Goal: Task Accomplishment & Management: Manage account settings

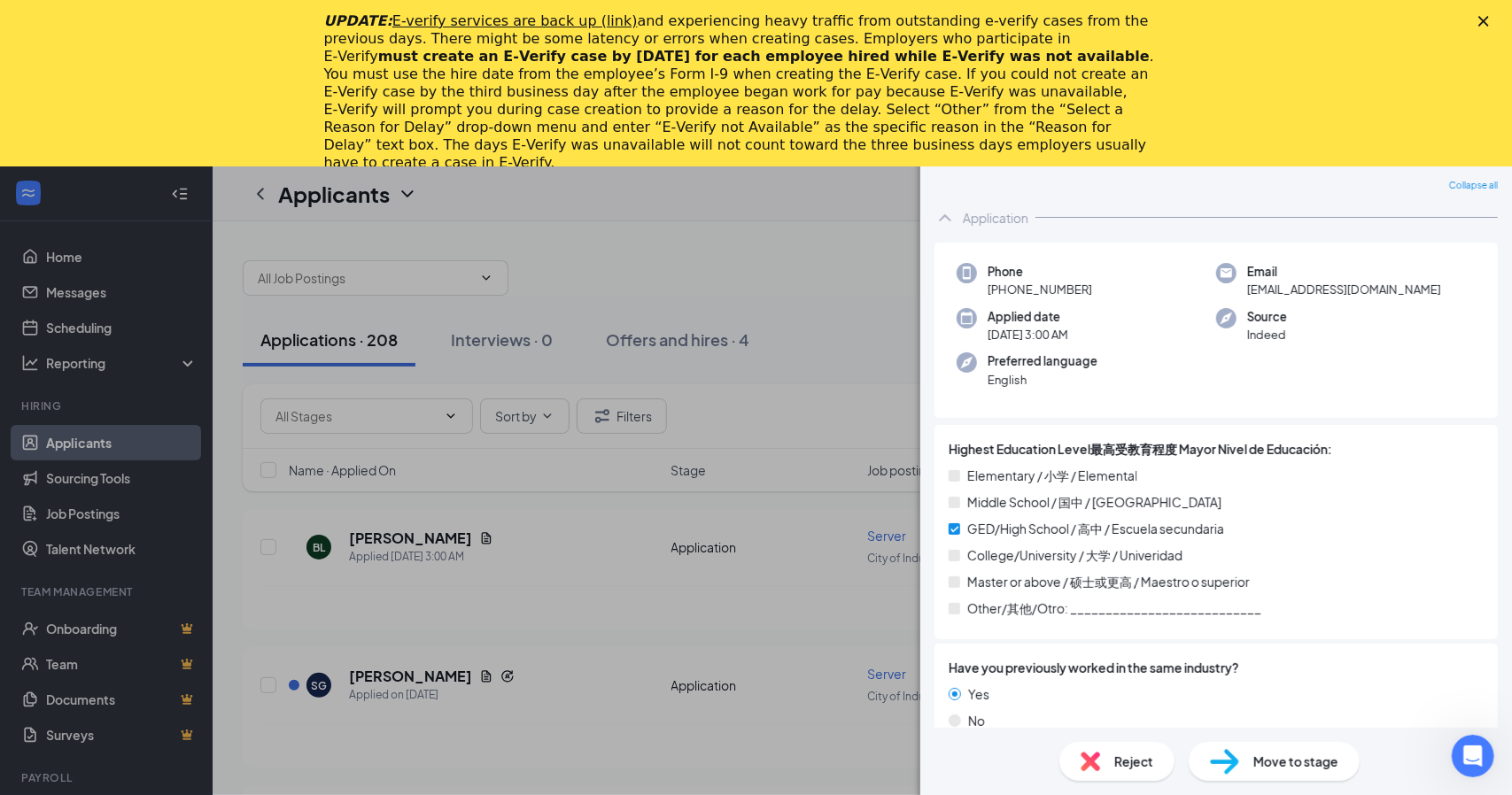
click at [757, 244] on div "BL [PERSON_NAME] Server at City of Industry Add a tag Application Messages Feed…" at bounding box center [756, 397] width 1512 height 795
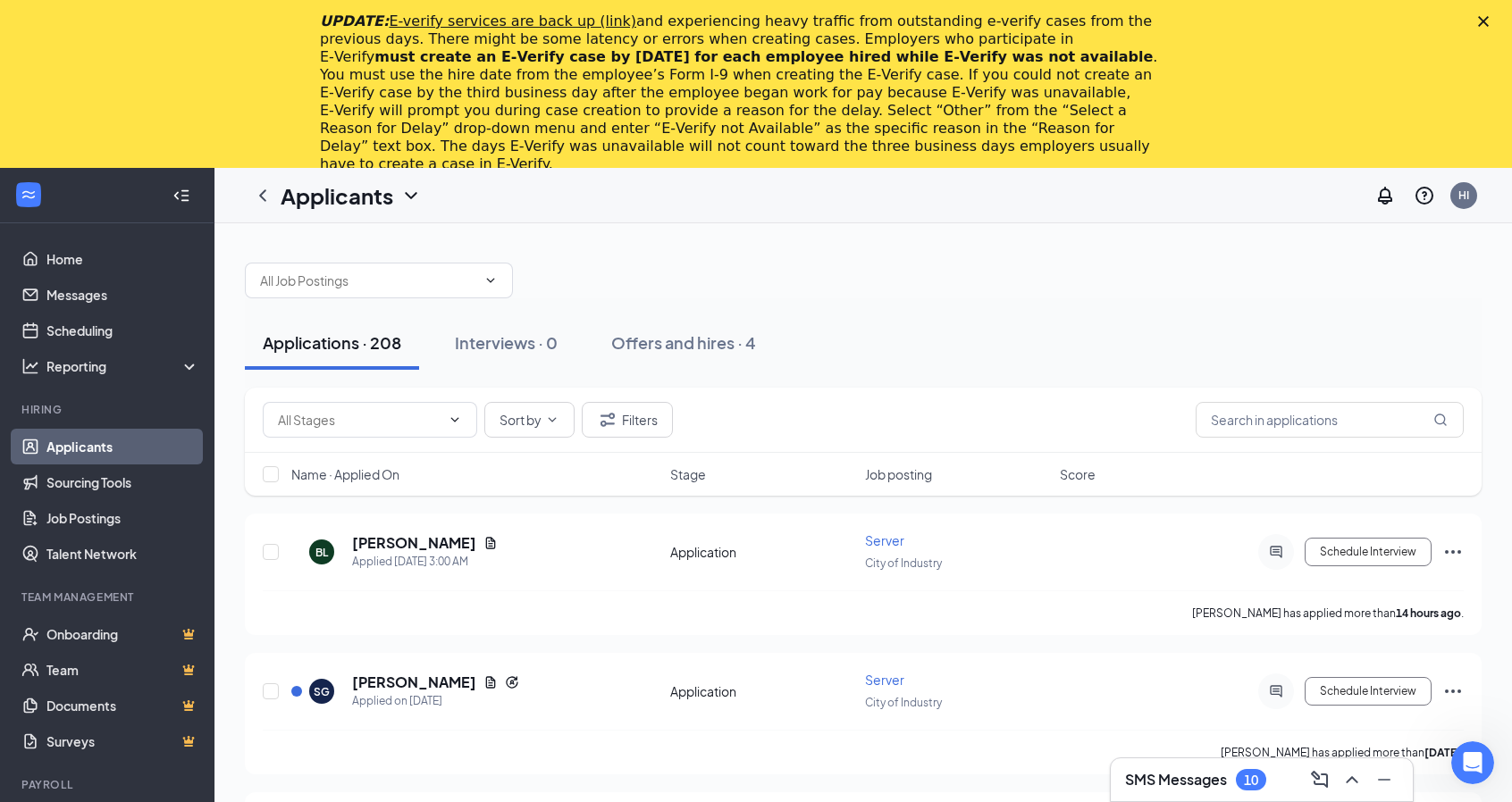
click at [1489, 18] on icon "Close" at bounding box center [1483, 22] width 11 height 11
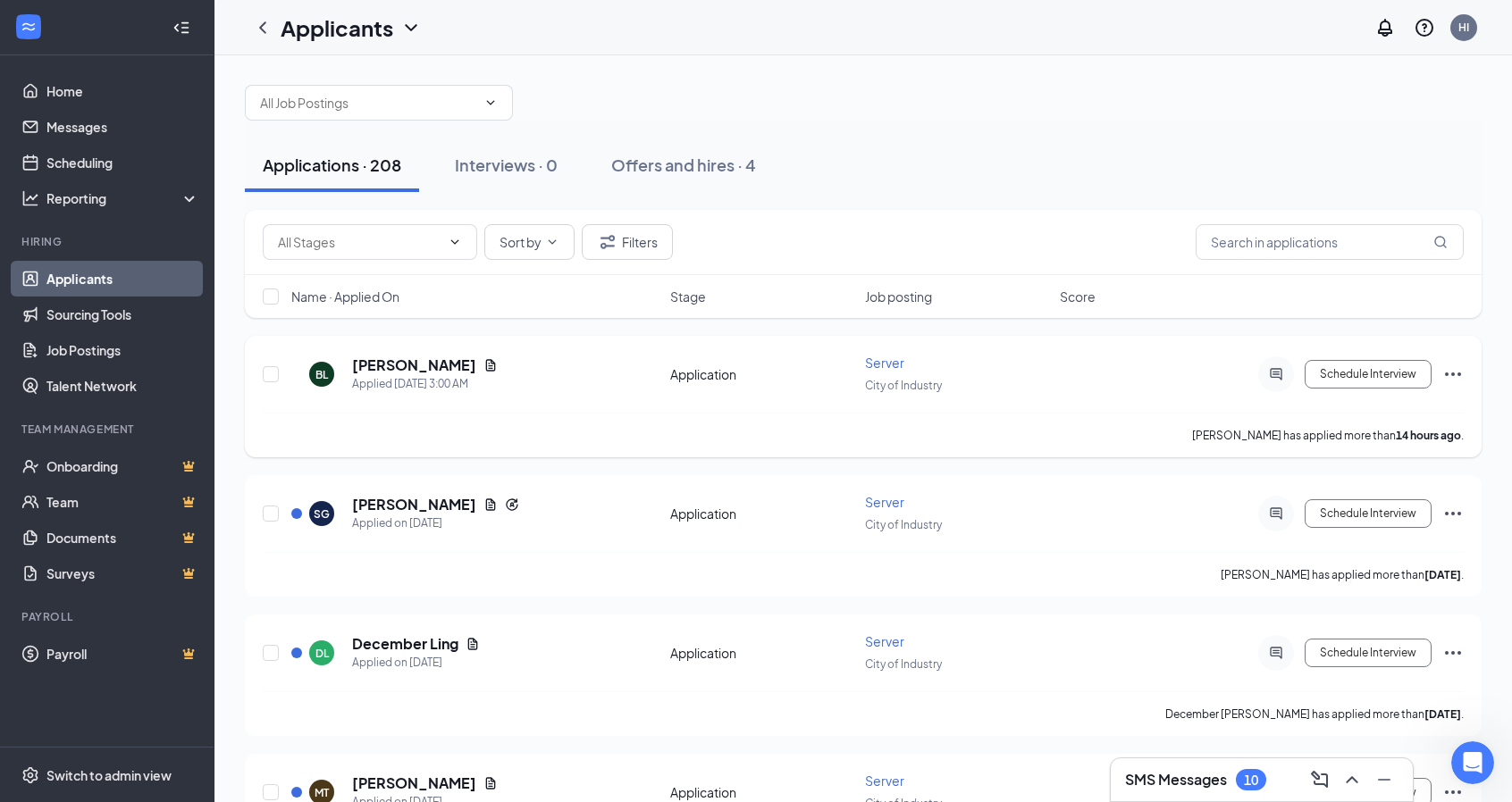
scroll to position [9, 0]
click at [615, 373] on div "BL [PERSON_NAME] Applied [DATE] 3:00 AM" at bounding box center [476, 375] width 368 height 38
click at [483, 364] on icon "Document" at bounding box center [490, 366] width 14 height 14
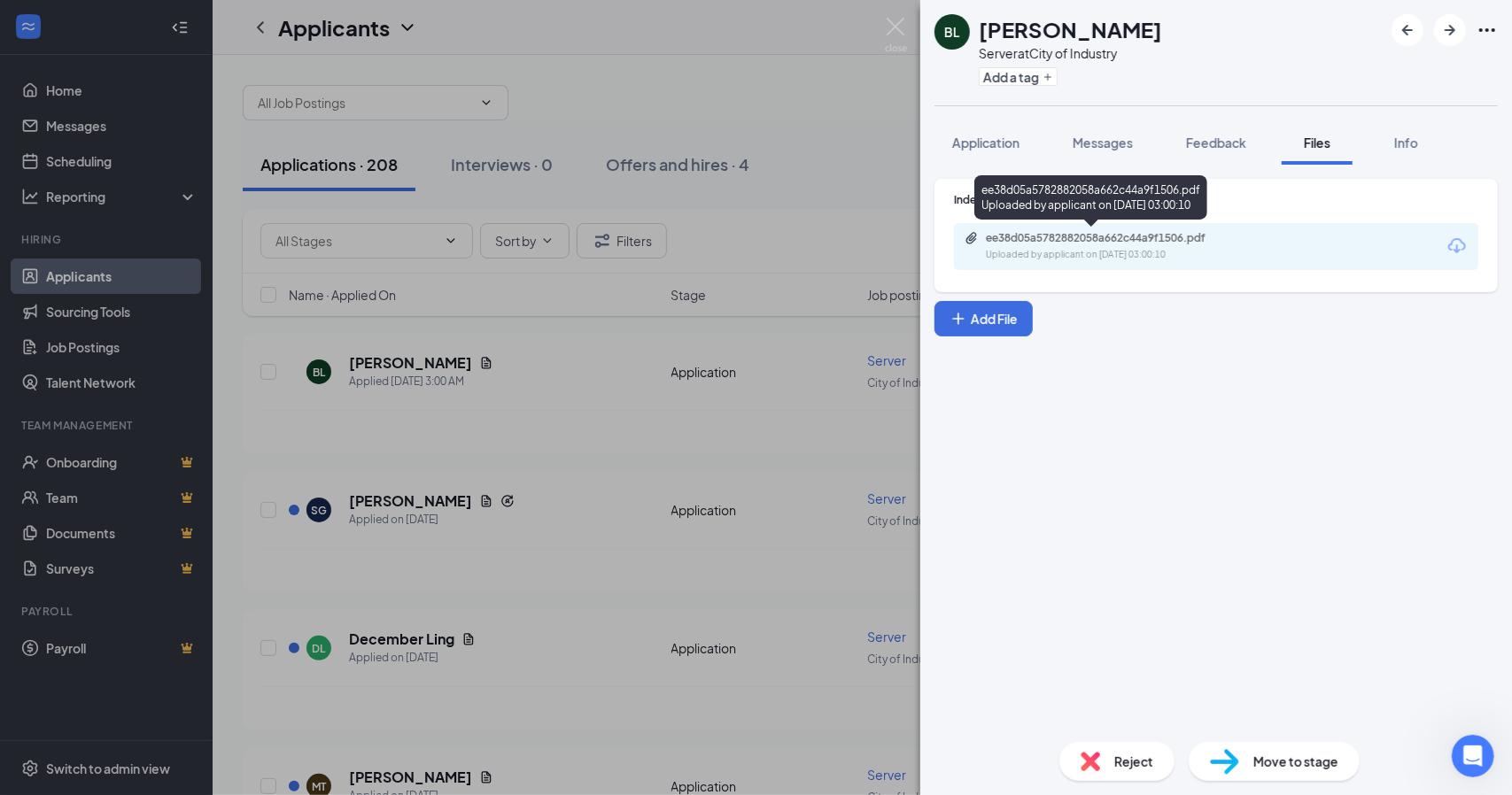
click at [1198, 240] on div "ee38d05a5782882058a662c44a9f1506.pdf" at bounding box center [1109, 238] width 248 height 14
click at [992, 137] on span "Application" at bounding box center [985, 142] width 67 height 16
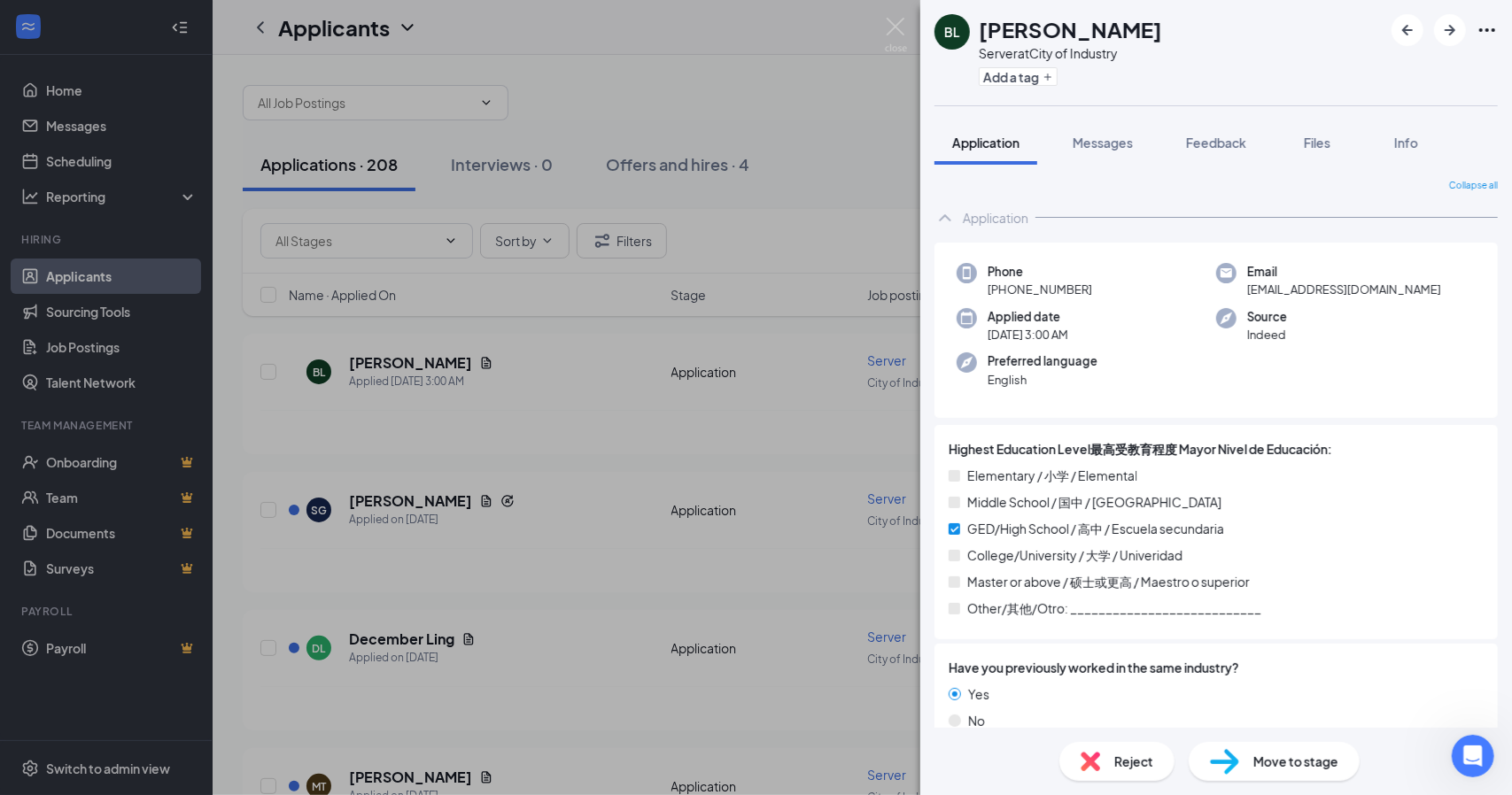
click at [754, 359] on div "BL [PERSON_NAME] Server at City of Industry Add a tag Application Messages Feed…" at bounding box center [756, 397] width 1512 height 795
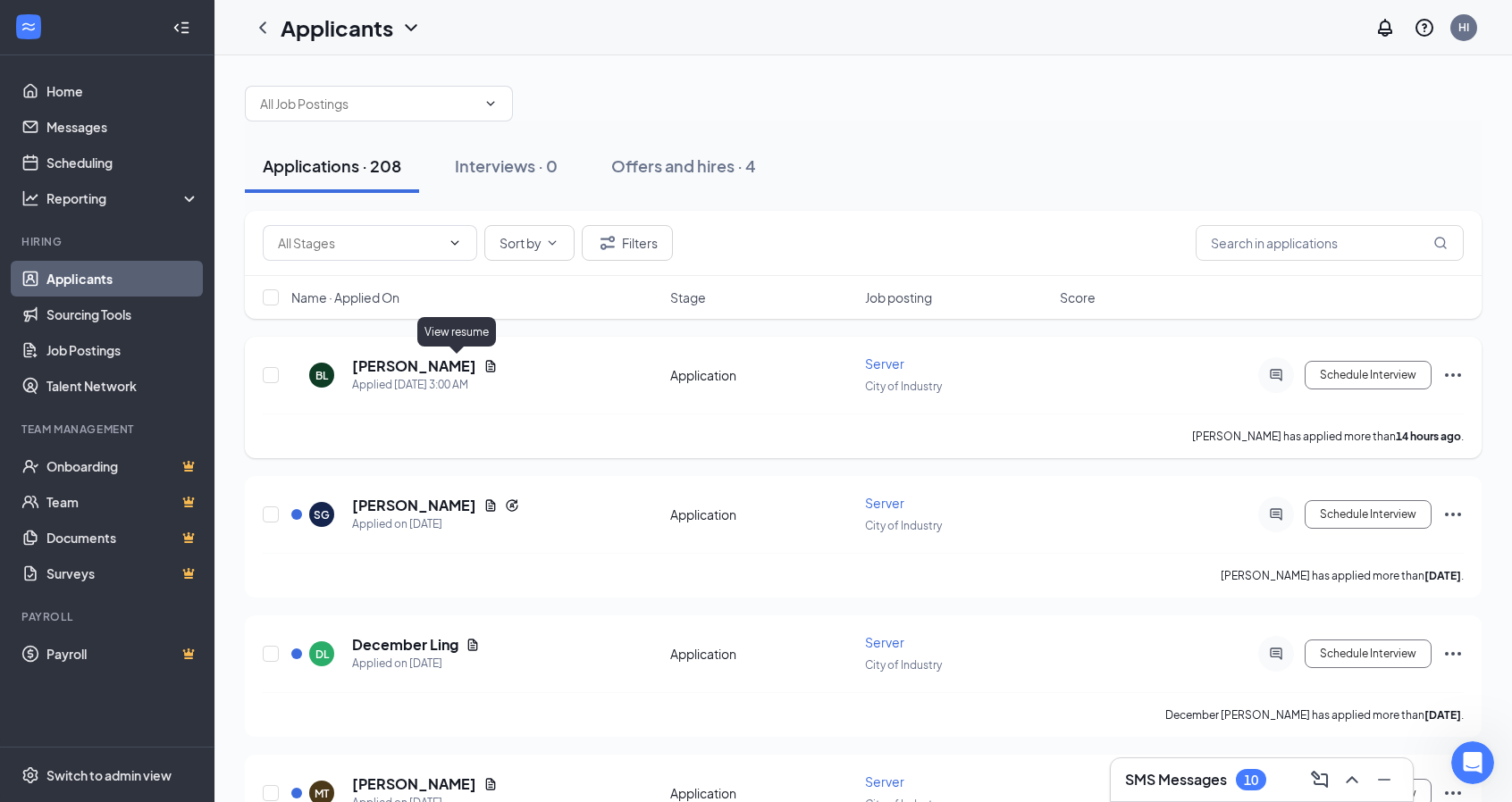
click at [483, 362] on icon "Document" at bounding box center [490, 366] width 14 height 14
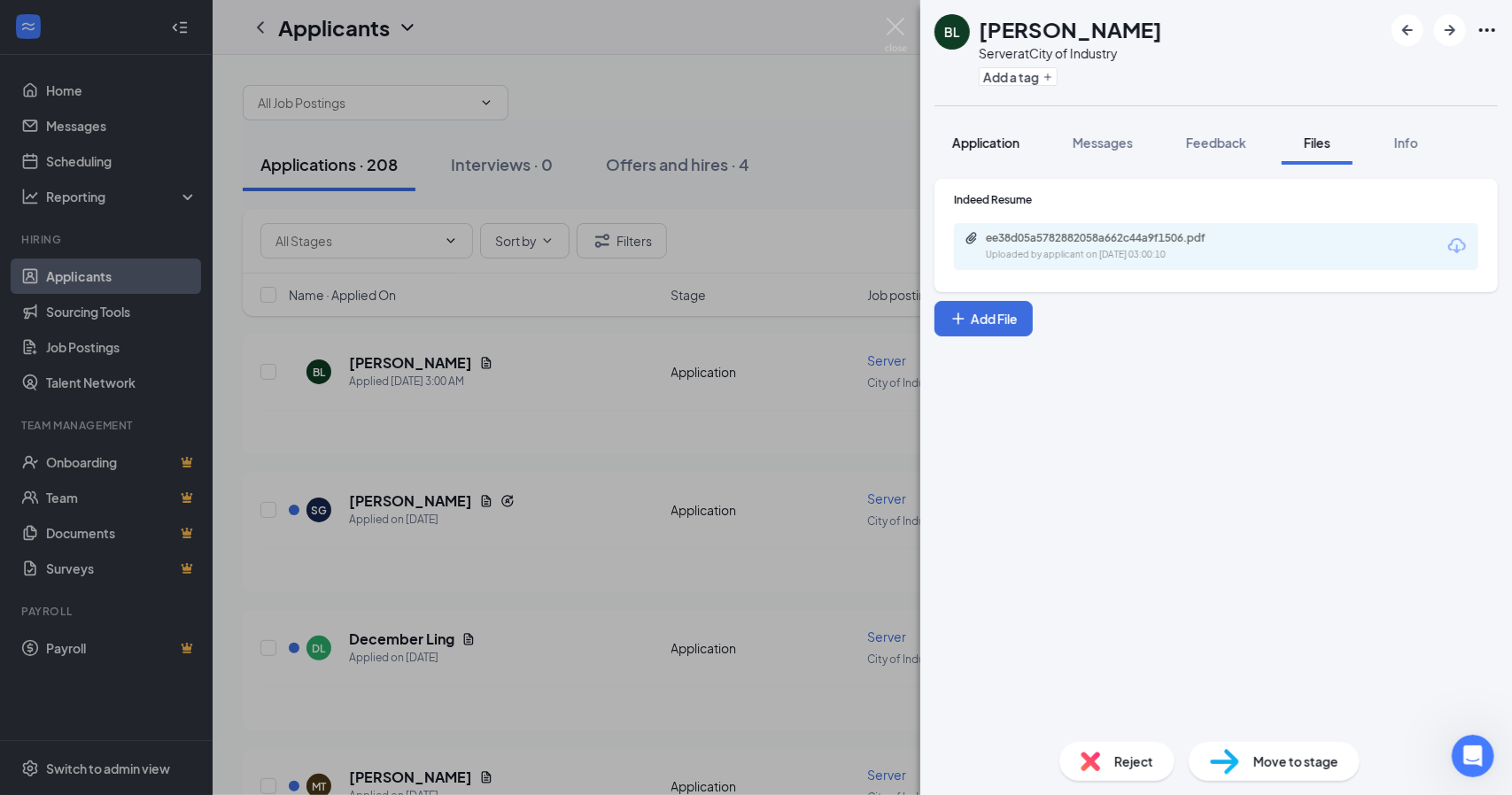
click at [987, 153] on button "Application" at bounding box center [985, 142] width 103 height 44
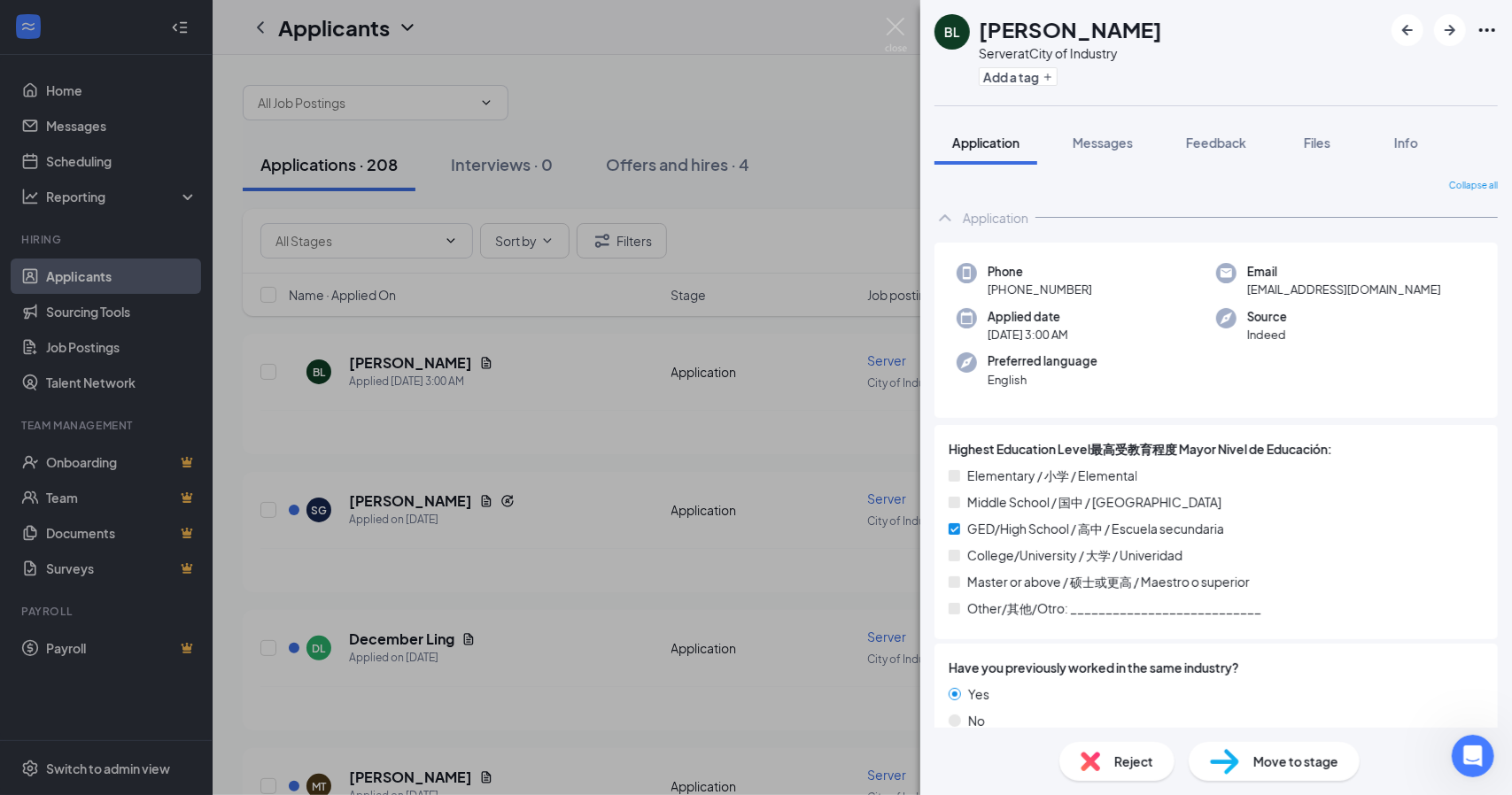
click at [663, 389] on div "BL [PERSON_NAME] Server at City of Industry Add a tag Application Messages Feed…" at bounding box center [756, 397] width 1512 height 795
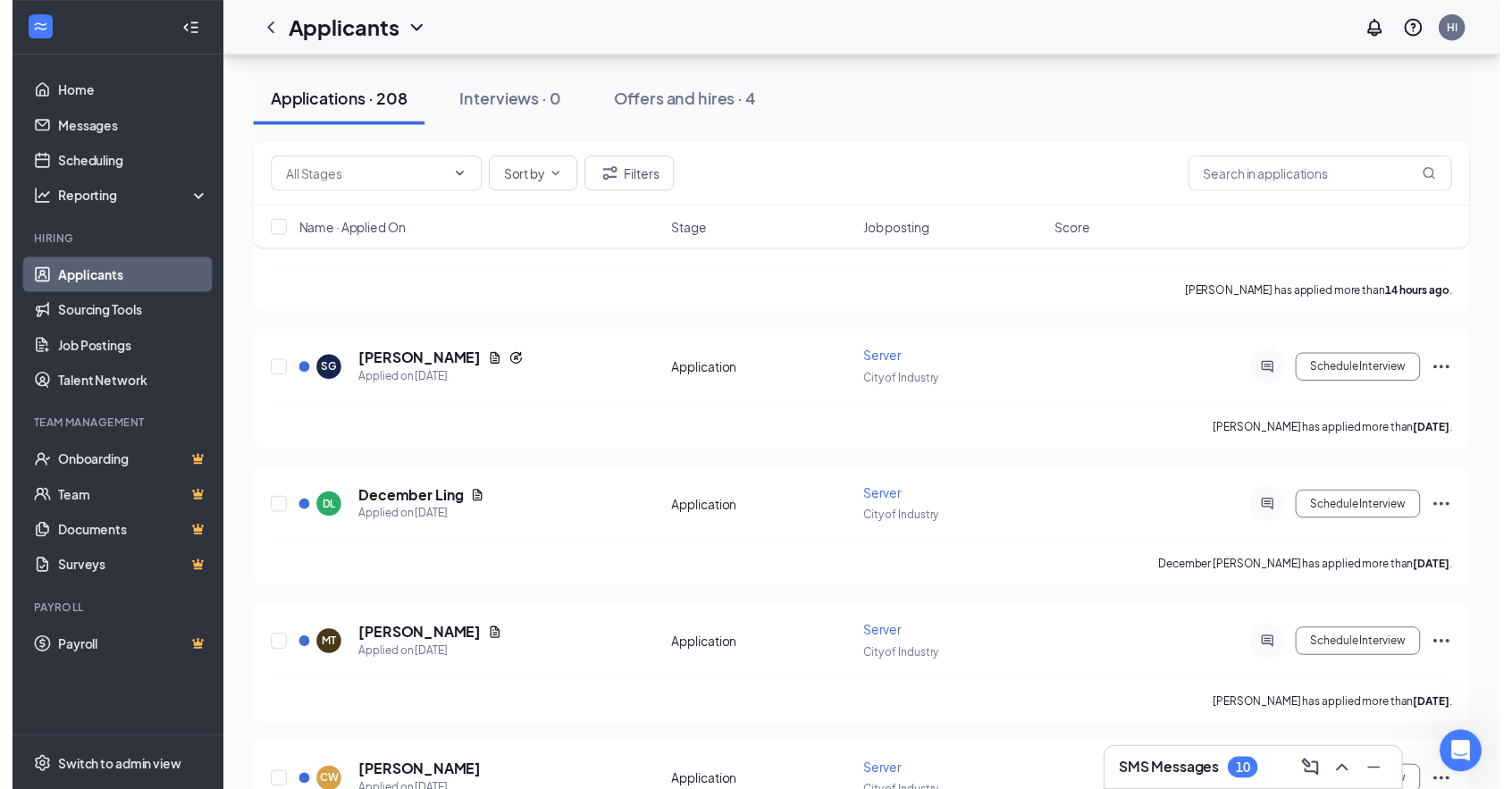
scroll to position [152, 0]
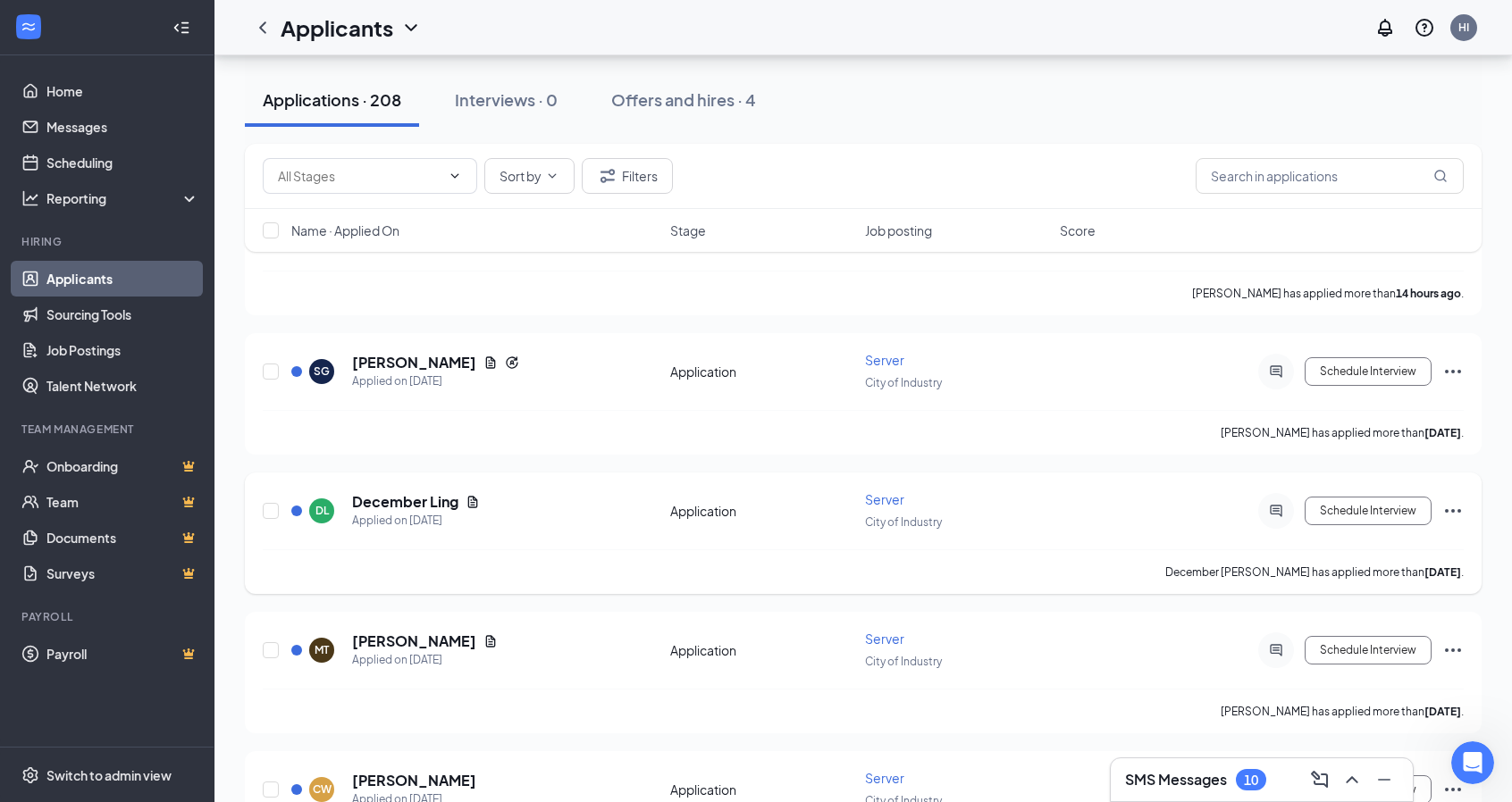
click at [474, 492] on div "December Ling" at bounding box center [416, 502] width 128 height 20
click at [472, 495] on icon "Document" at bounding box center [473, 501] width 10 height 12
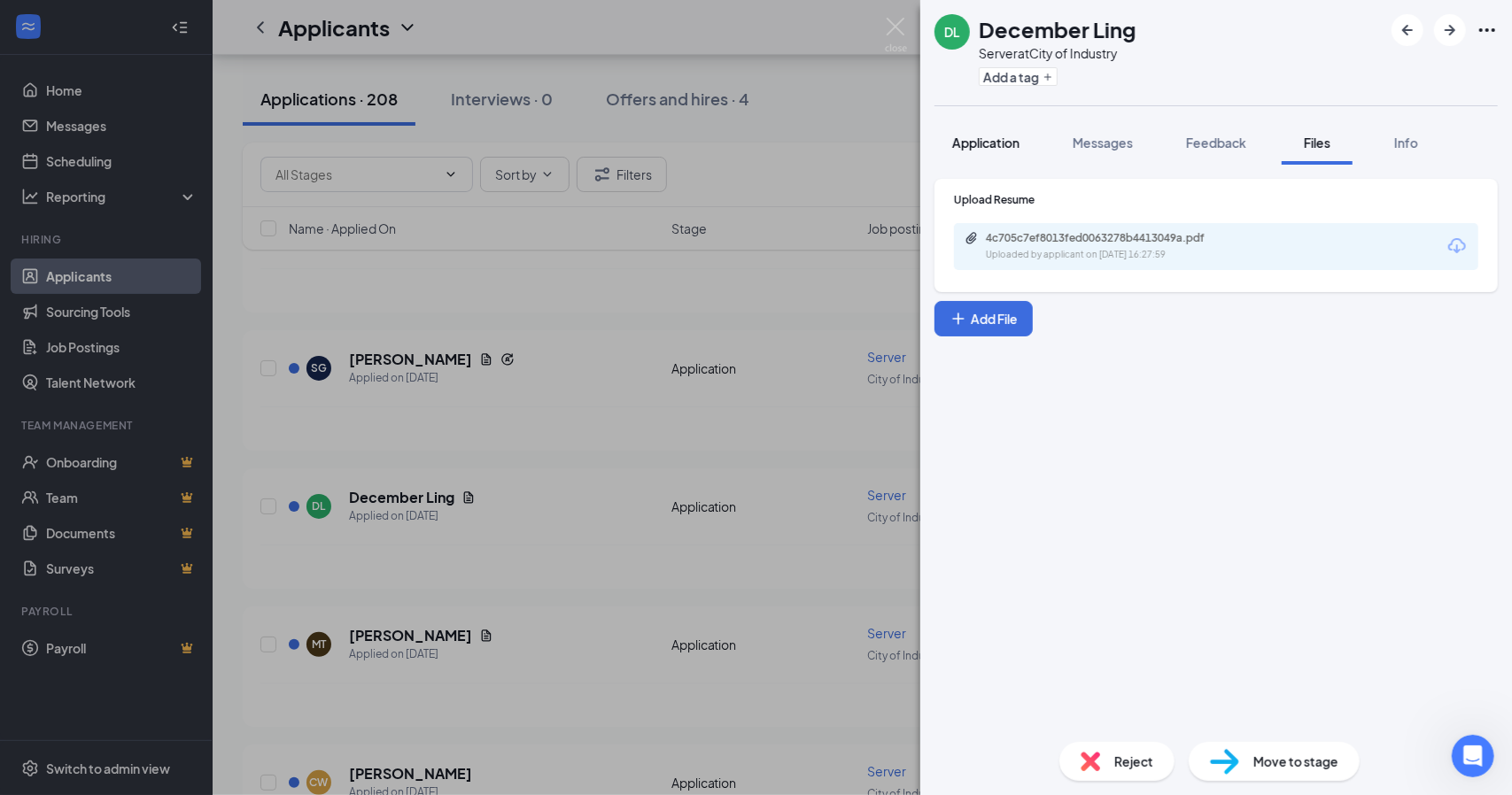
click at [1016, 131] on button "Application" at bounding box center [985, 142] width 103 height 44
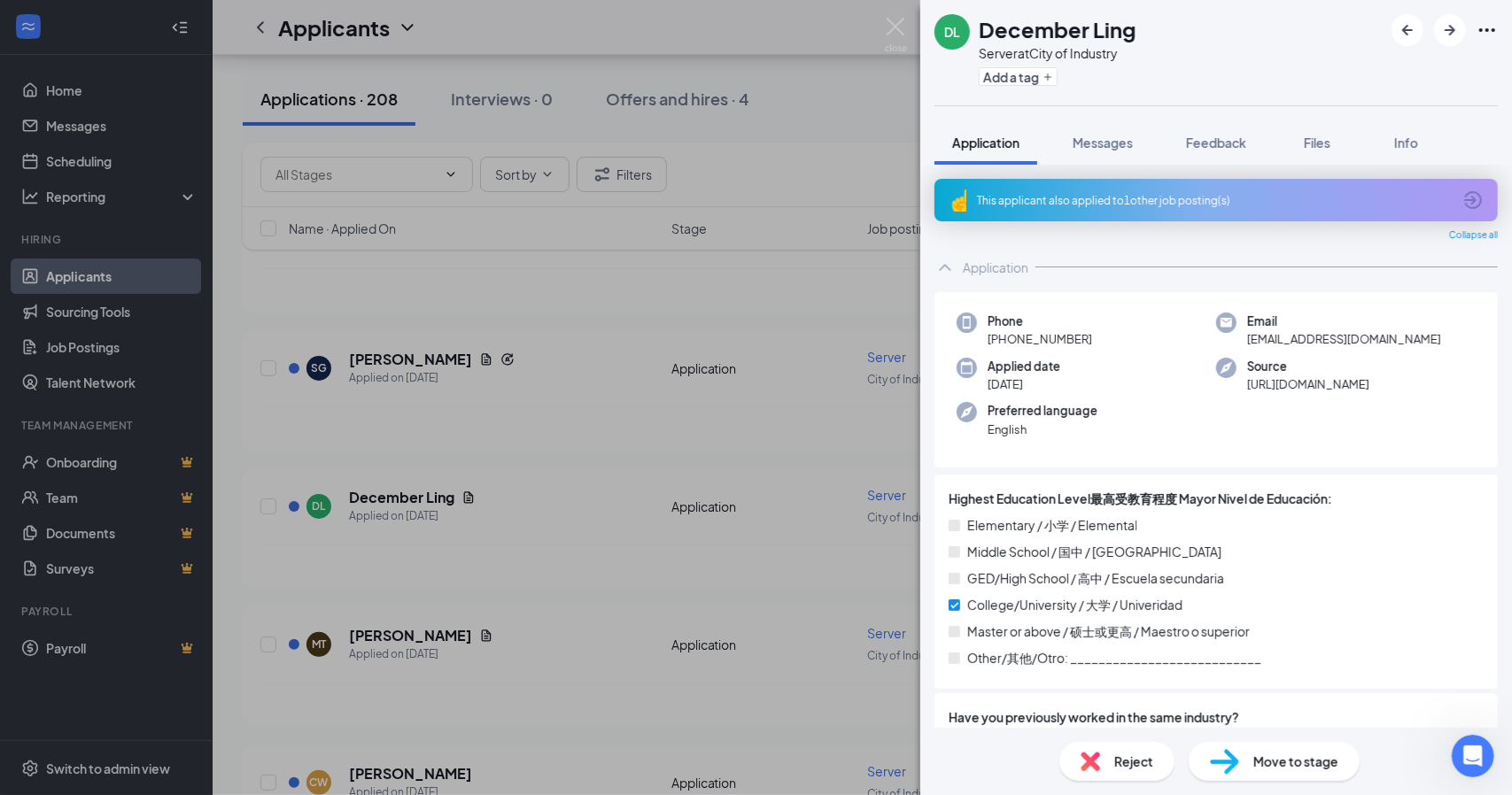
click at [591, 482] on div "DL December Ling Server at City of Industry Add a tag Application Messages Feed…" at bounding box center [756, 397] width 1512 height 795
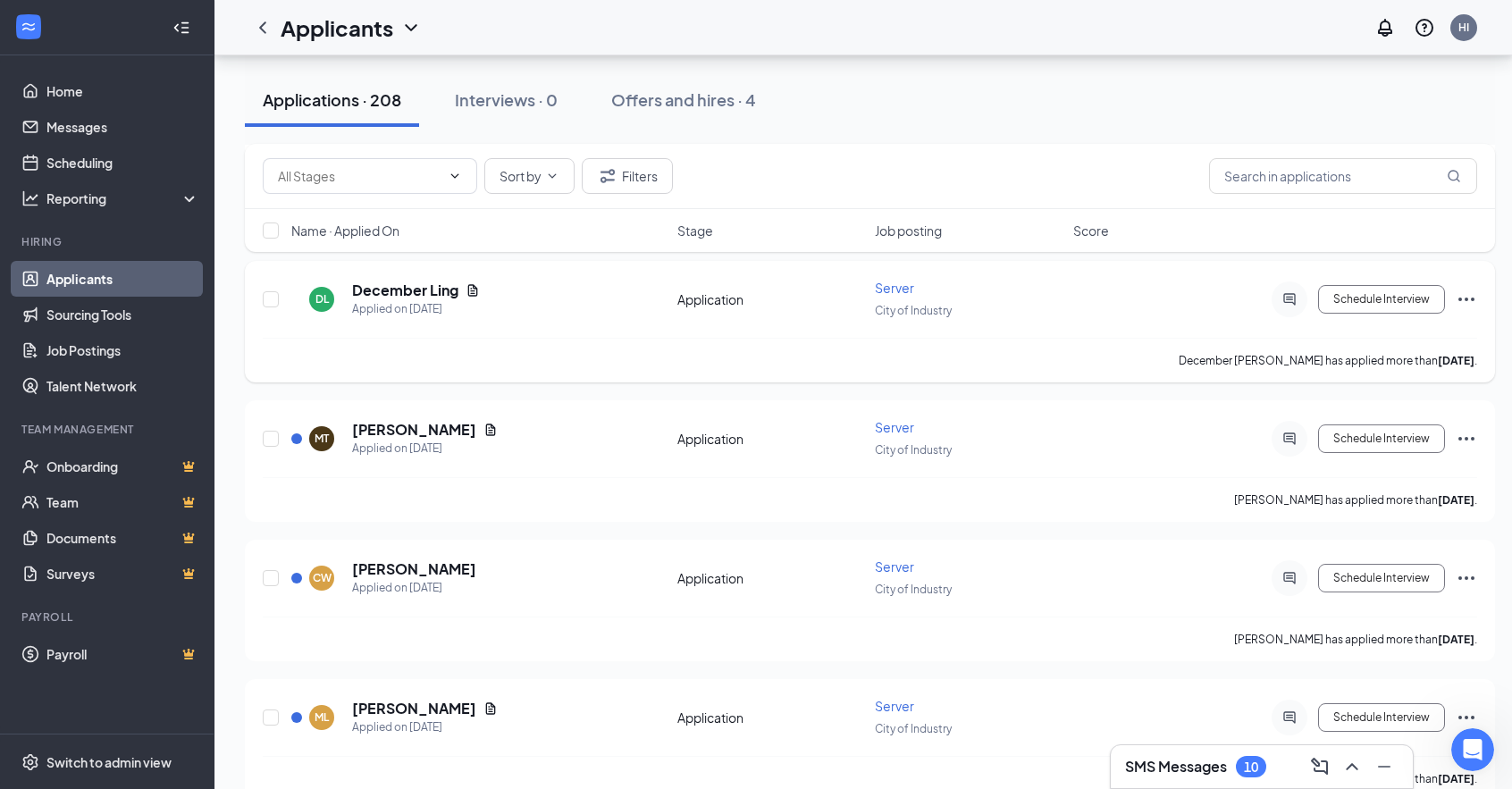
scroll to position [366, 0]
click at [474, 283] on icon "Document" at bounding box center [473, 289] width 14 height 14
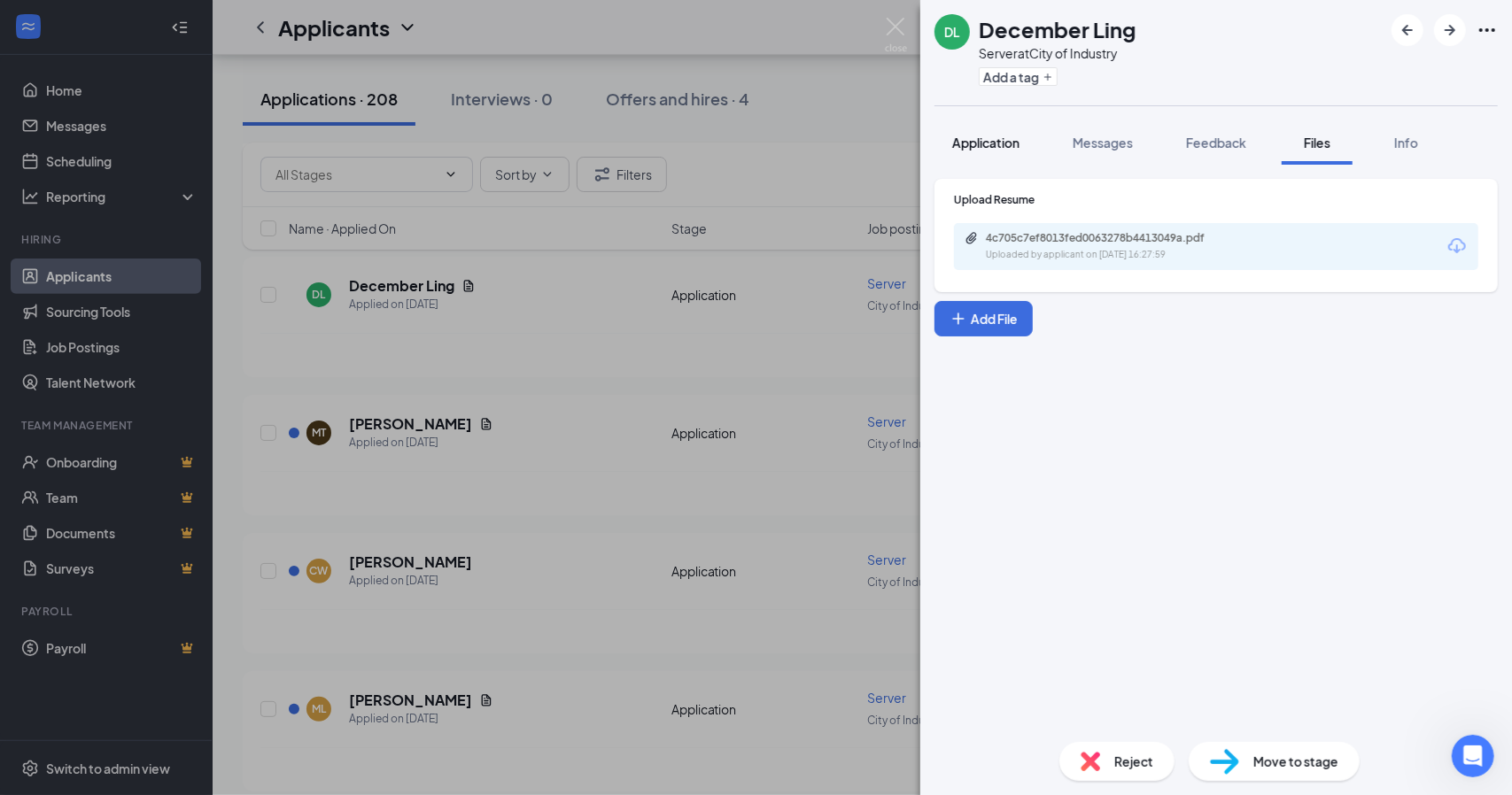
click at [997, 148] on span "Application" at bounding box center [985, 142] width 67 height 16
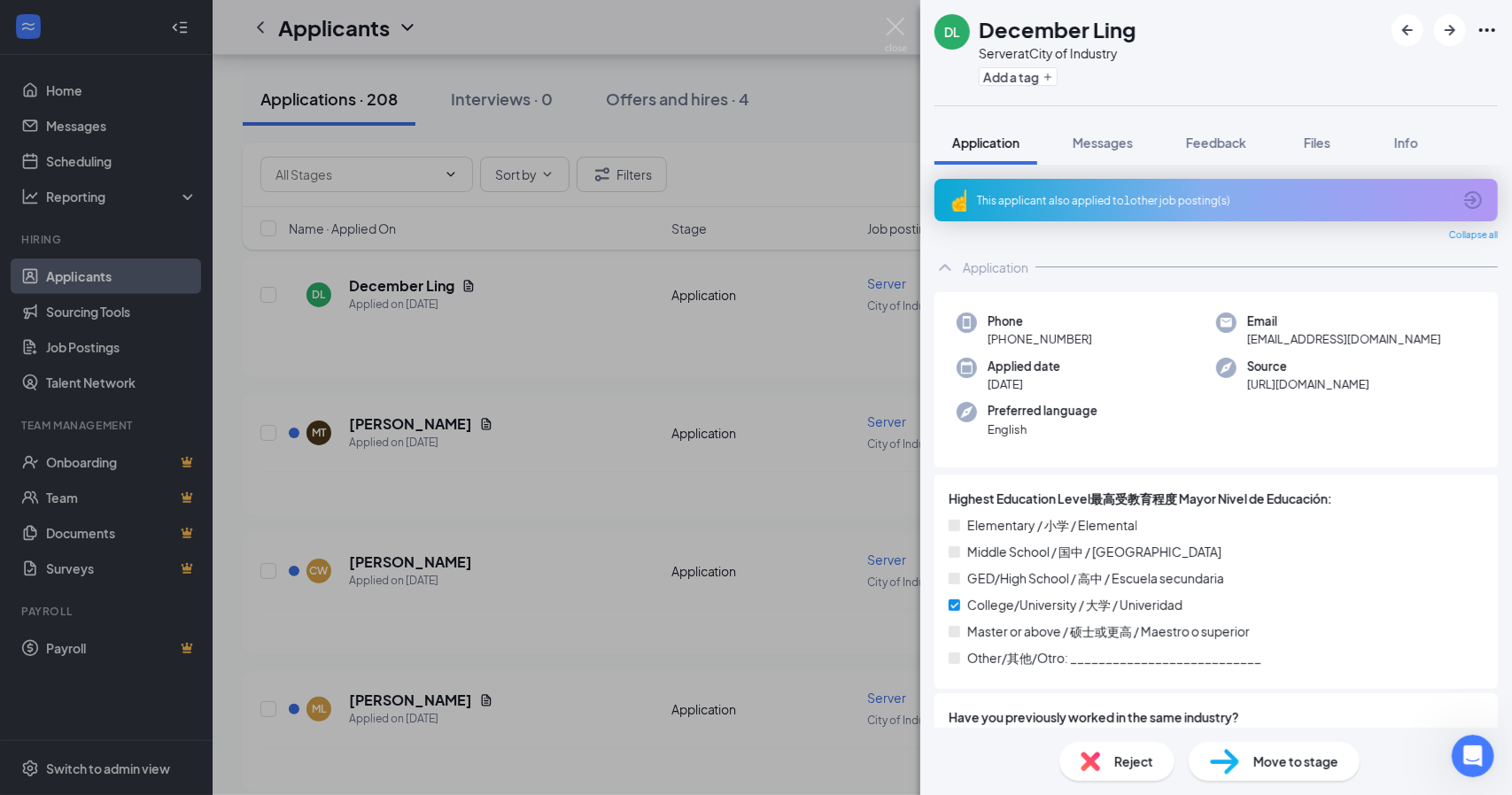
click at [712, 402] on div "DL December Ling Server at City of Industry Add a tag Application Messages Feed…" at bounding box center [756, 397] width 1512 height 795
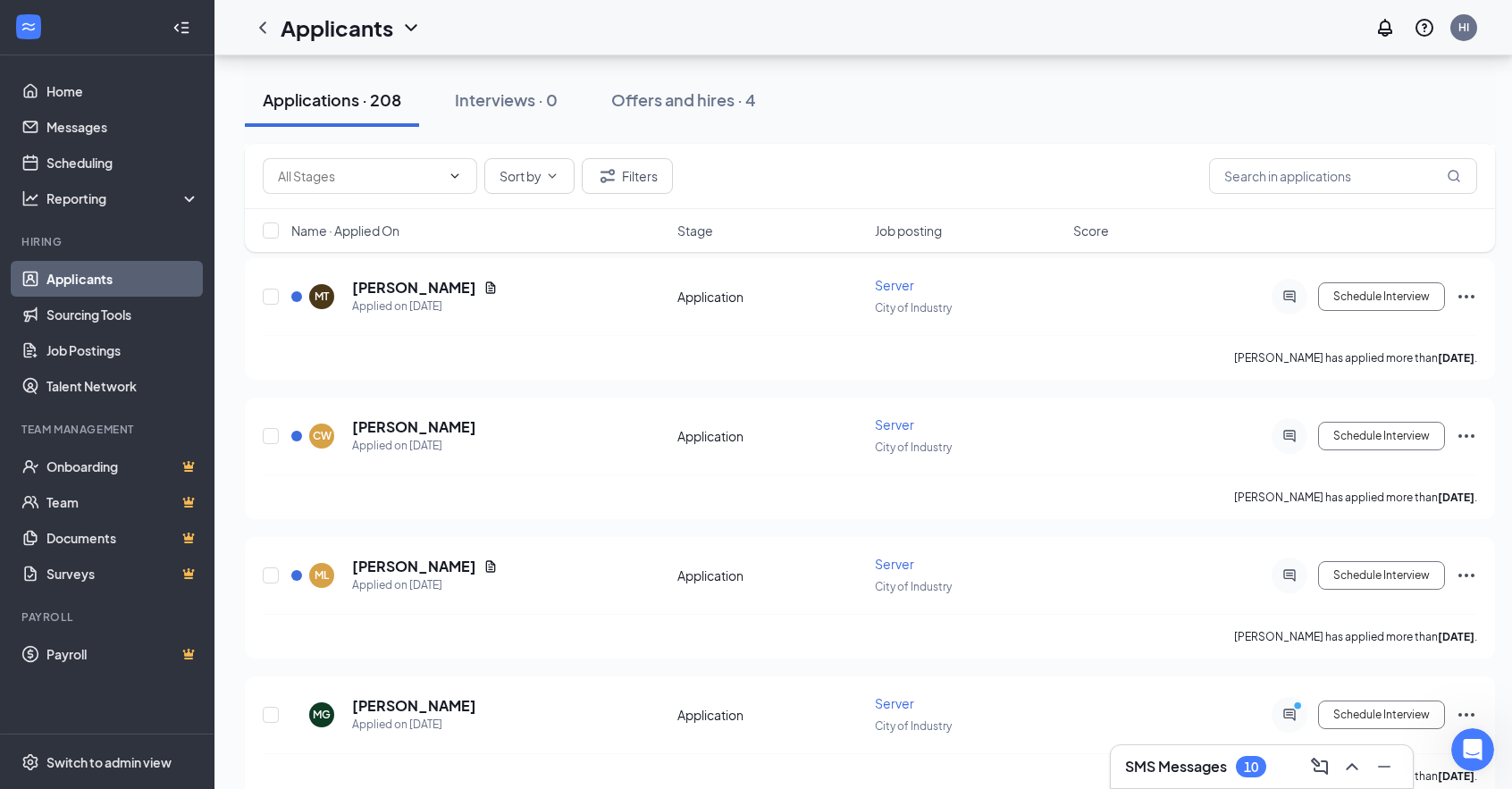
scroll to position [507, 14]
click at [426, 415] on h5 "[PERSON_NAME]" at bounding box center [414, 425] width 125 height 20
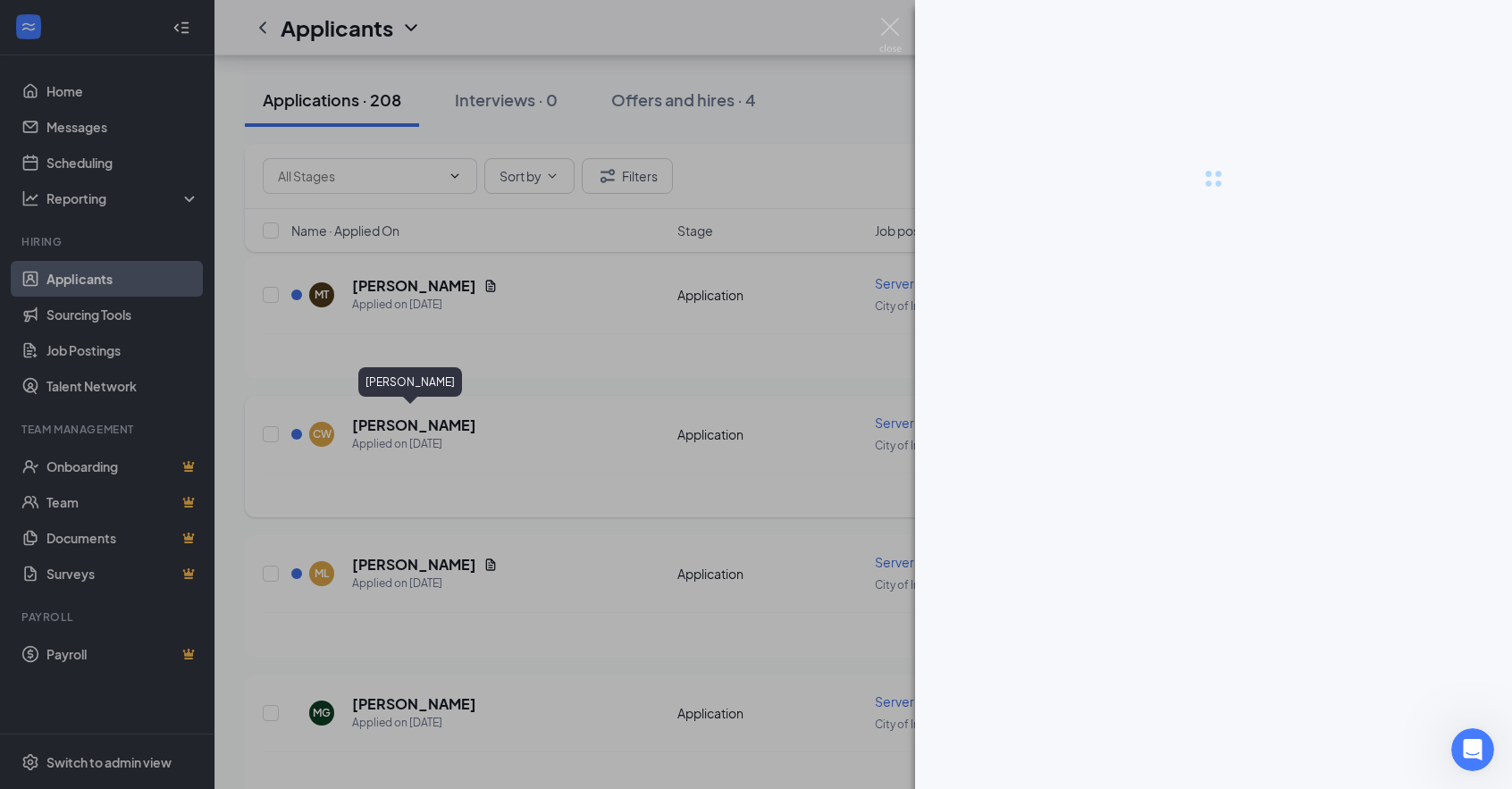
scroll to position [507, 0]
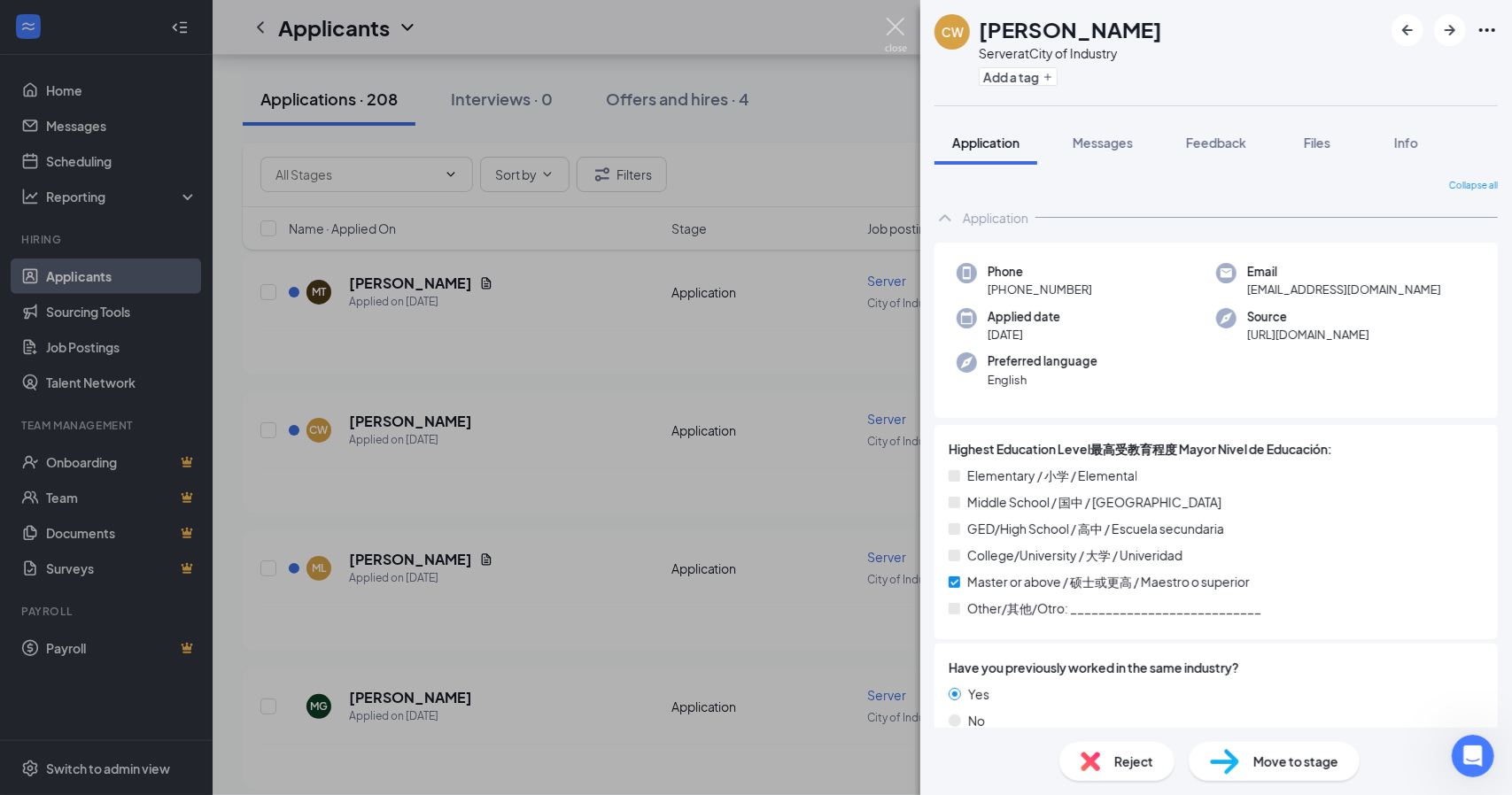
click at [895, 26] on img at bounding box center [896, 35] width 22 height 35
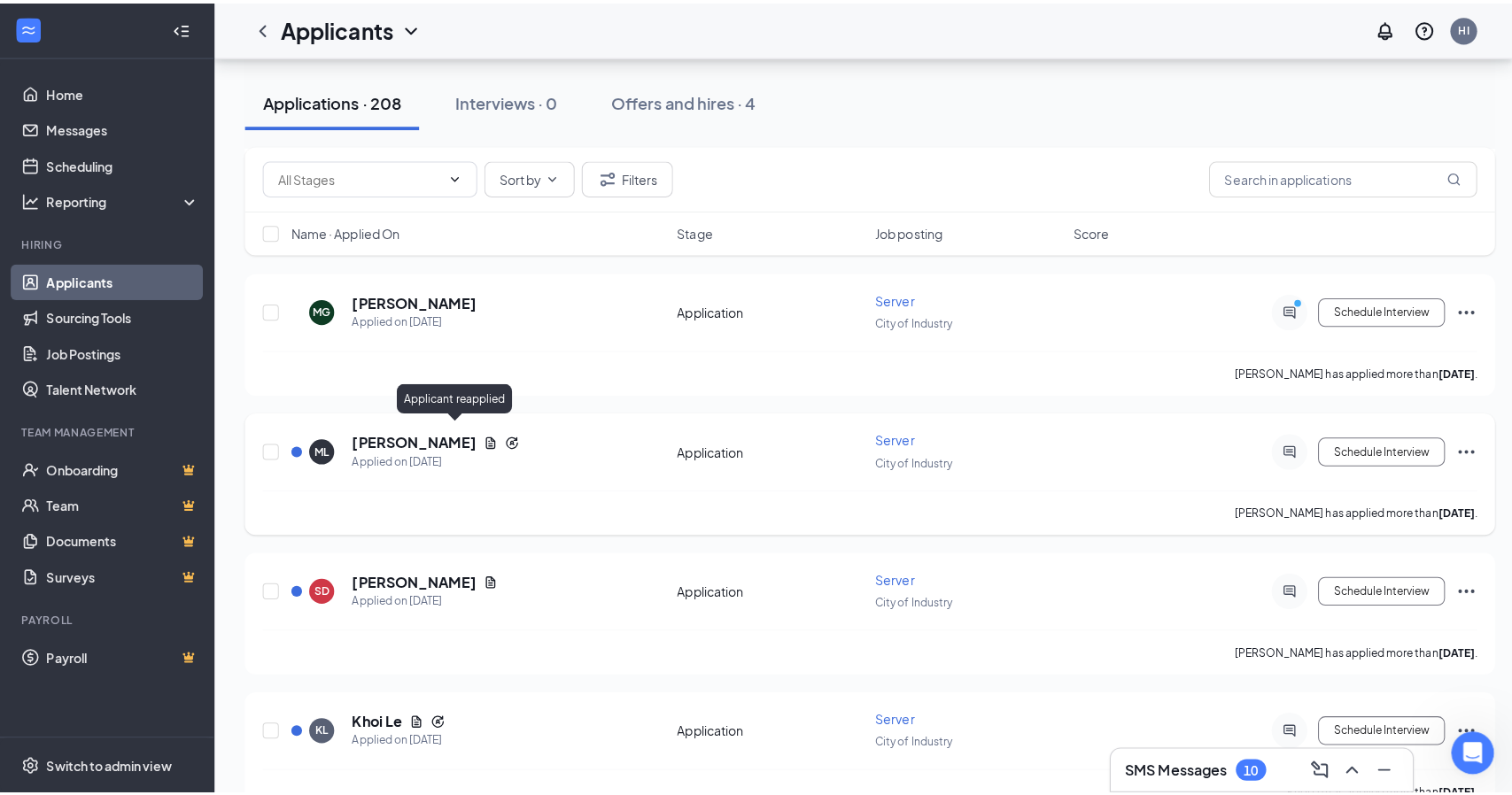
scroll to position [904, 0]
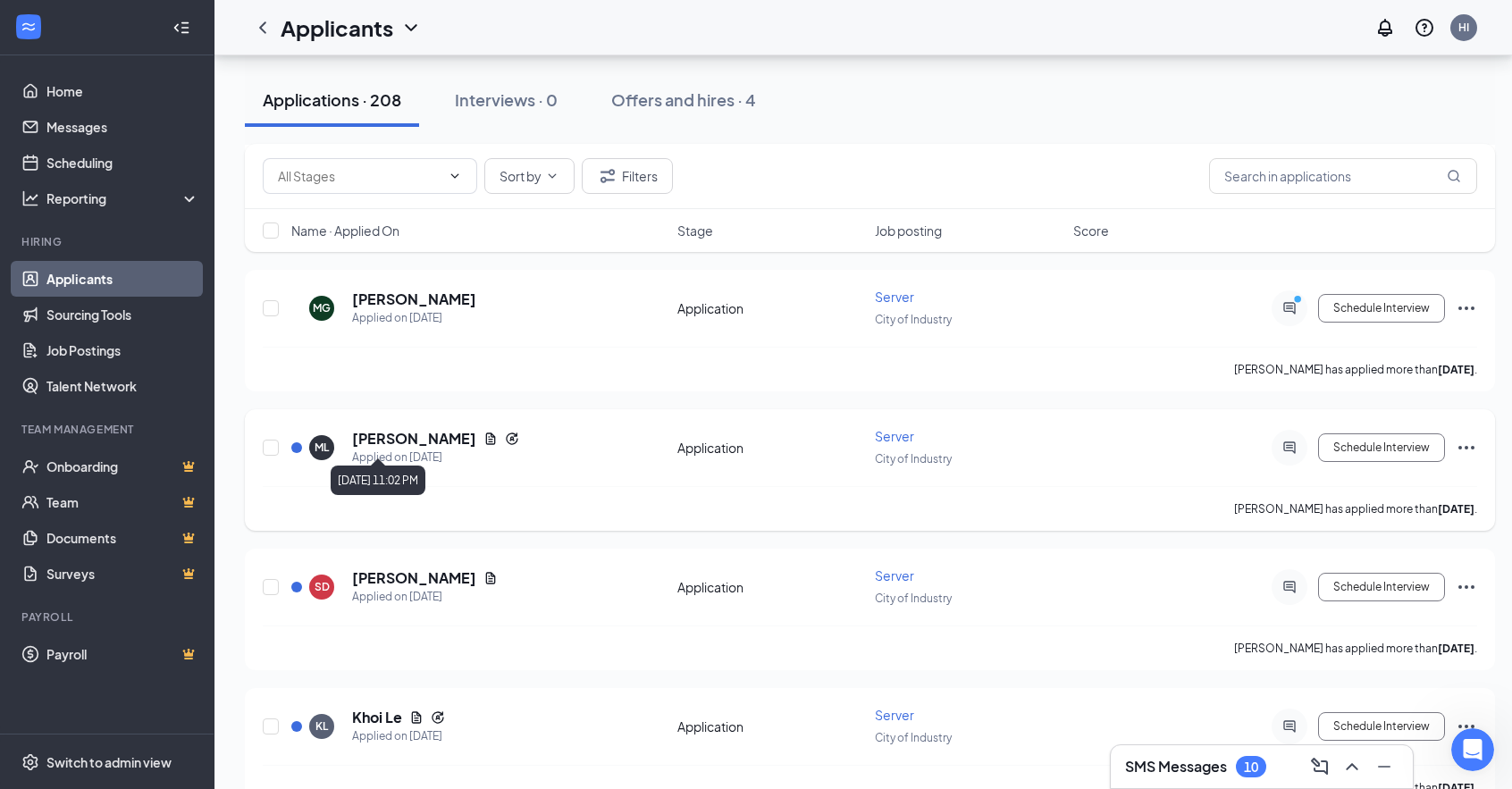
click at [399, 449] on div "Applied on [DATE]" at bounding box center [435, 458] width 167 height 18
click at [483, 432] on icon "Document" at bounding box center [490, 439] width 14 height 14
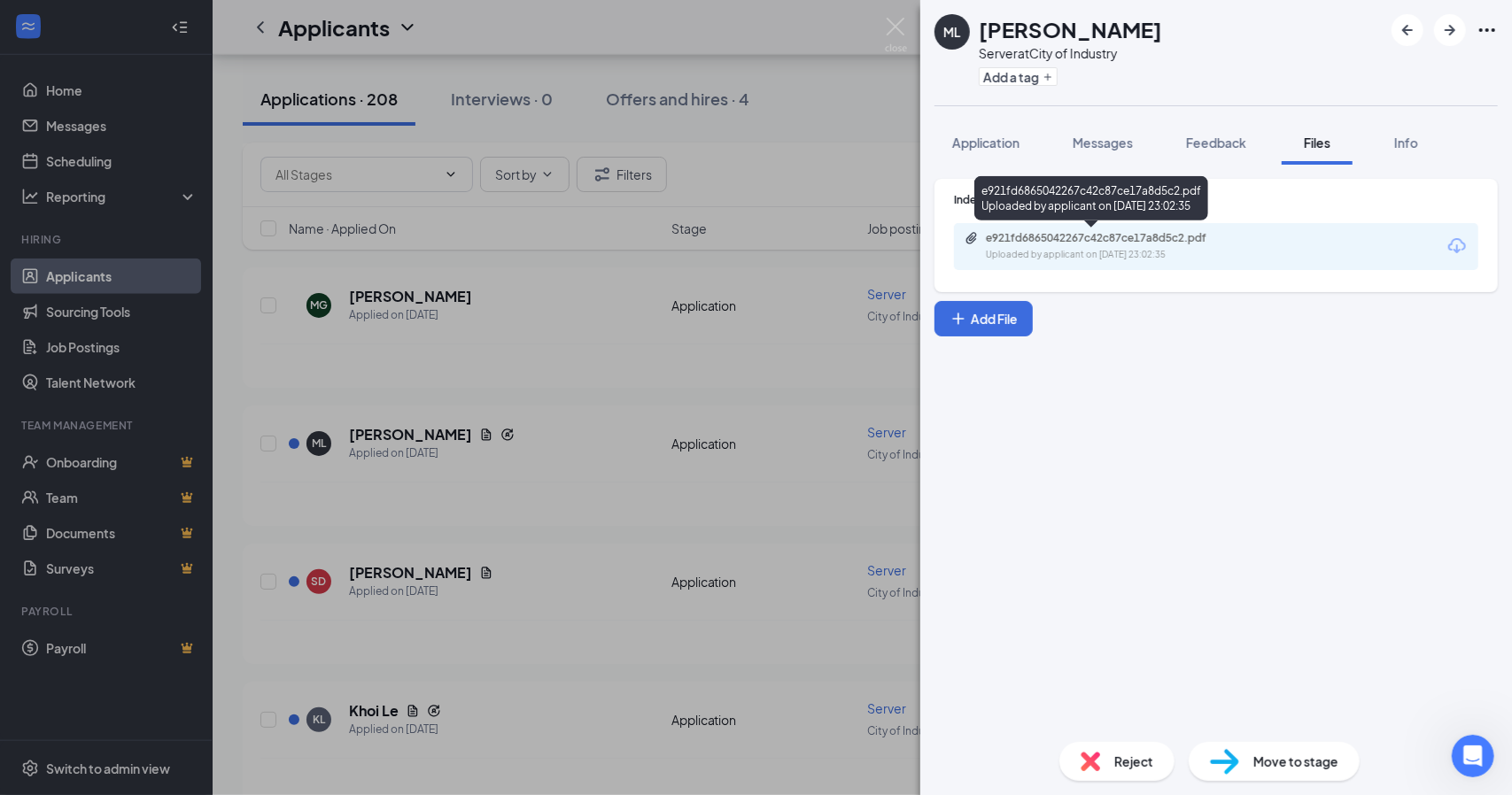
click at [1071, 247] on div "e921fd6865042267c42c87ce17a8d5c2.pdf Uploaded by applicant on [DATE] 23:02:35" at bounding box center [1108, 246] width 287 height 31
click at [696, 337] on div "ML [PERSON_NAME] Server at City of Industry Add a tag Application Messages Feed…" at bounding box center [756, 397] width 1512 height 795
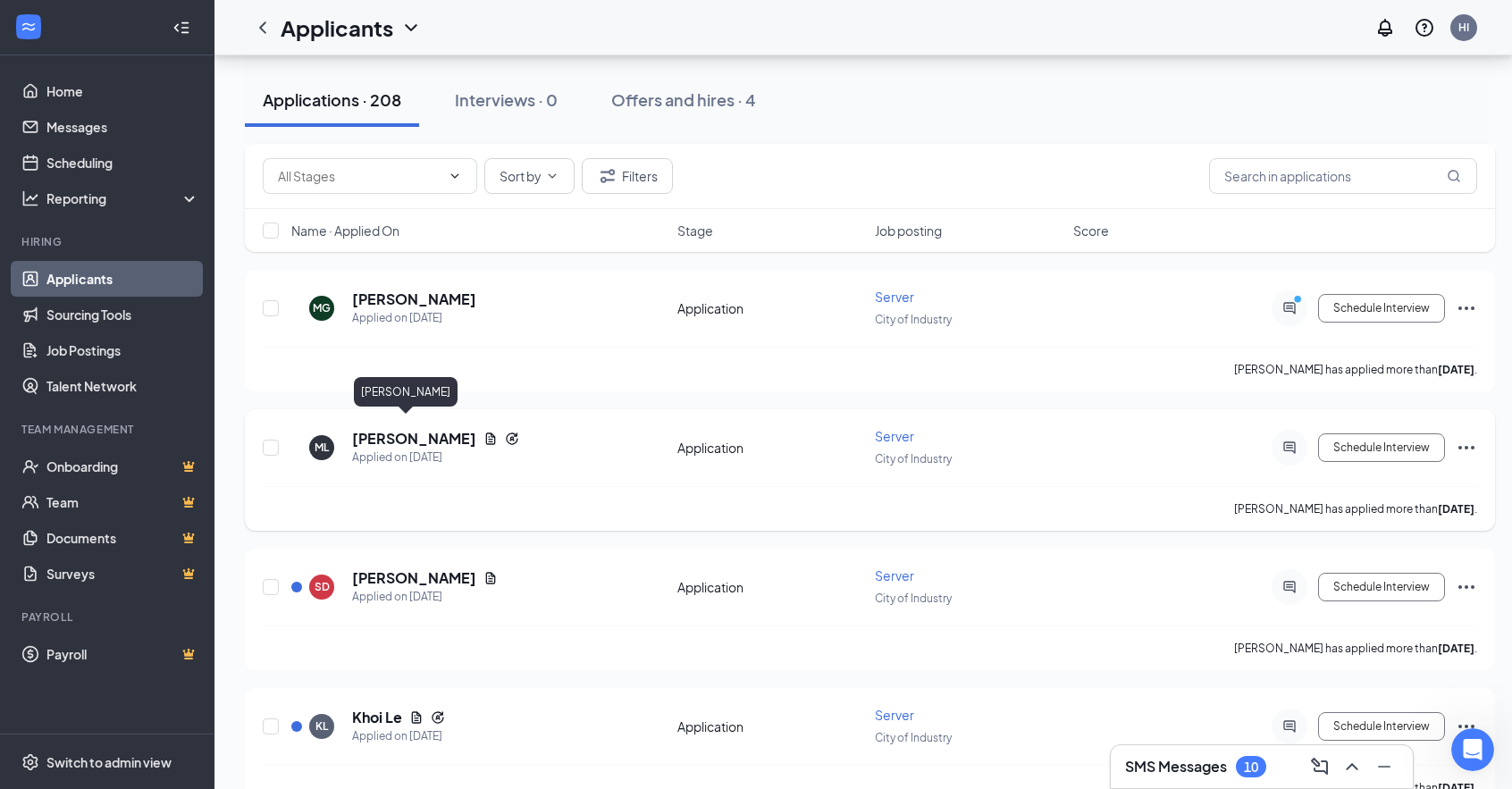
click at [381, 429] on h5 "[PERSON_NAME]" at bounding box center [414, 439] width 125 height 20
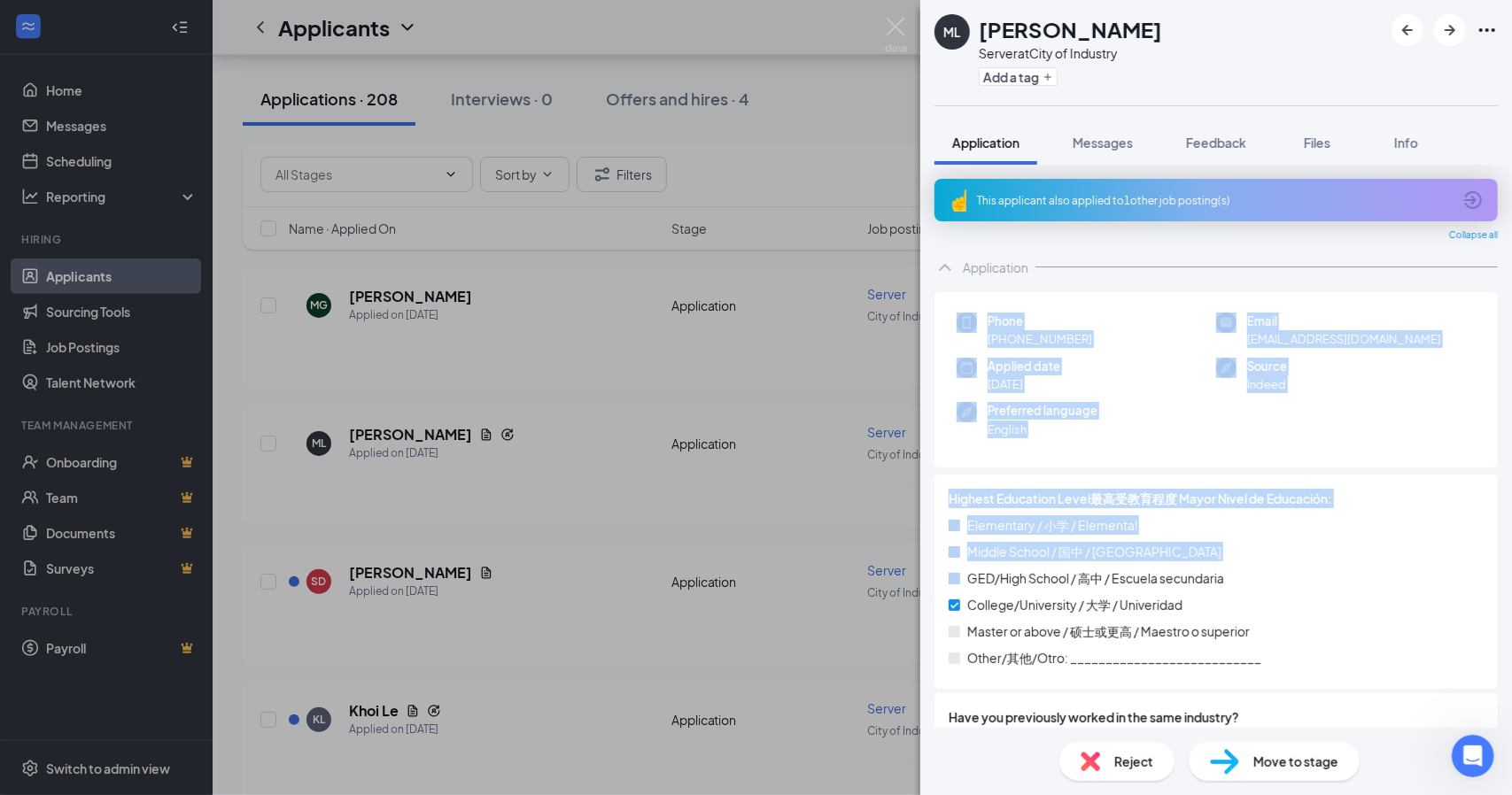
drag, startPoint x: 865, startPoint y: 336, endPoint x: 940, endPoint y: 732, distance: 403.0
click at [940, 751] on div "ML [PERSON_NAME] Server at City of Industry Add a tag Application Messages Feed…" at bounding box center [756, 397] width 1512 height 795
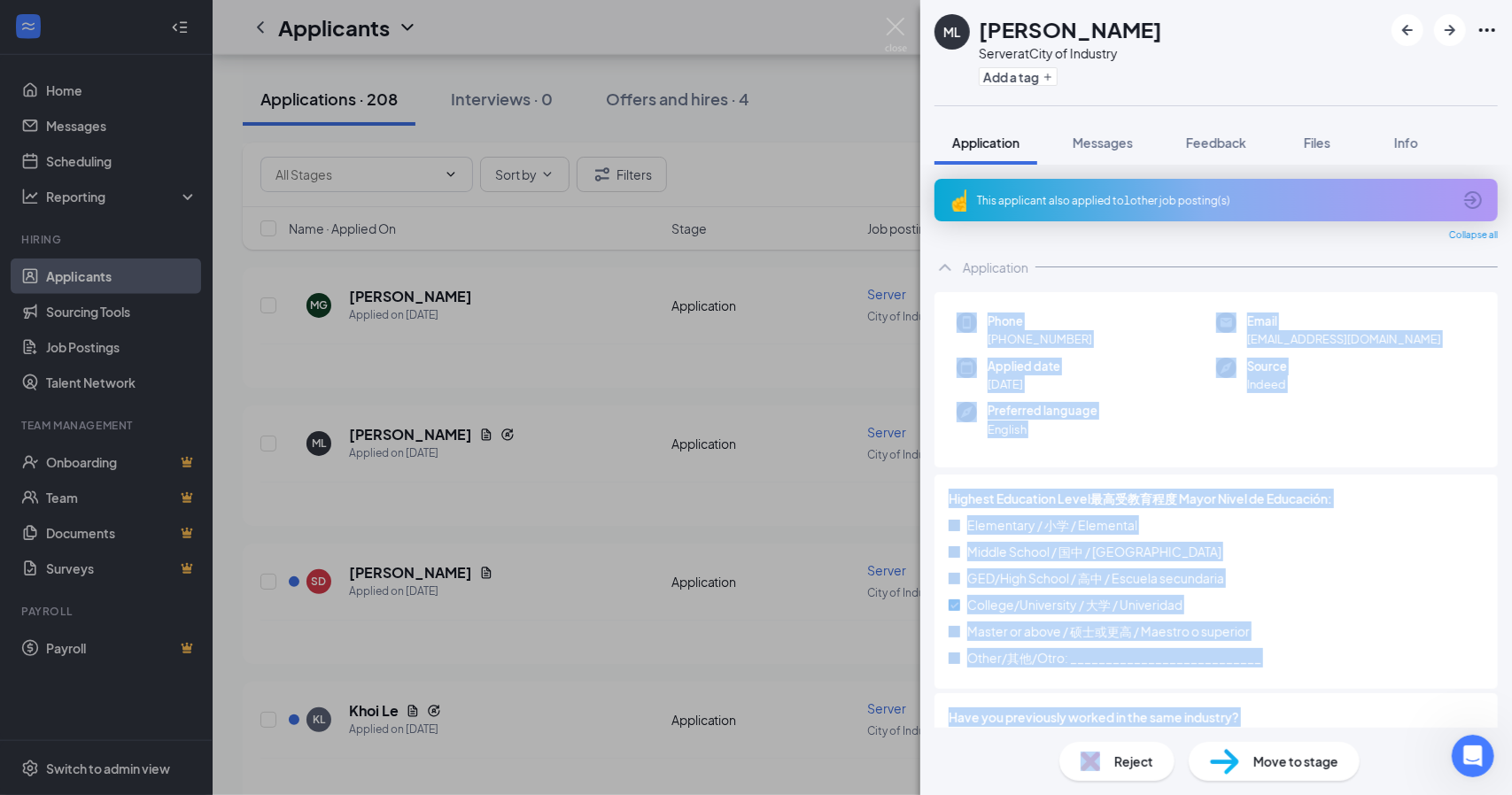
drag, startPoint x: 942, startPoint y: 715, endPoint x: 939, endPoint y: 626, distance: 89.1
click at [939, 626] on div "Highest Education Level最高受教育程度 Mayor Nivel de Educación: Elementary / 小学 / [GEO…" at bounding box center [1216, 582] width 564 height 215
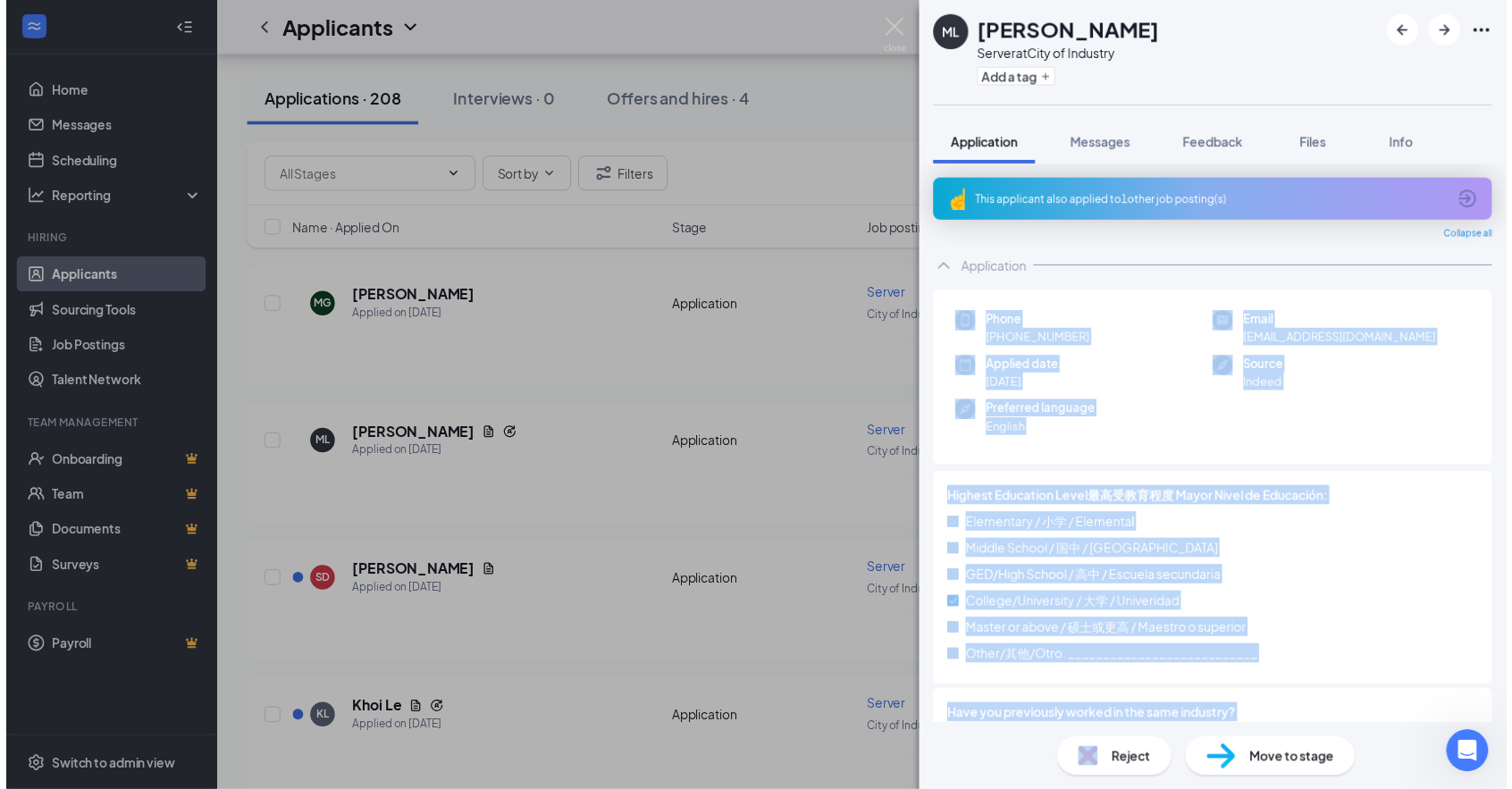
scroll to position [913, 0]
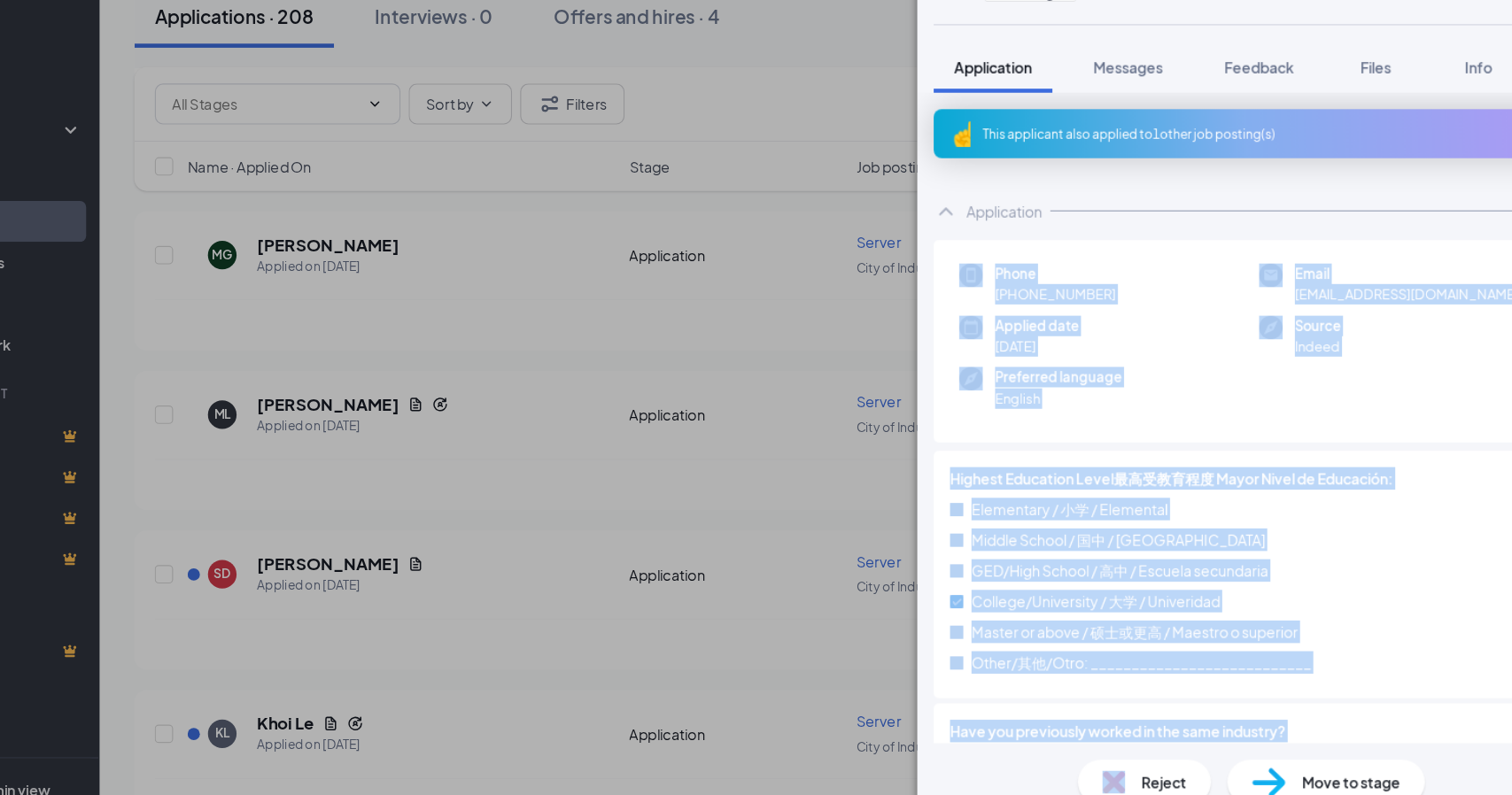
click at [804, 428] on div "ML [PERSON_NAME] Server at City of Industry Add a tag Application Messages Feed…" at bounding box center [756, 397] width 1512 height 795
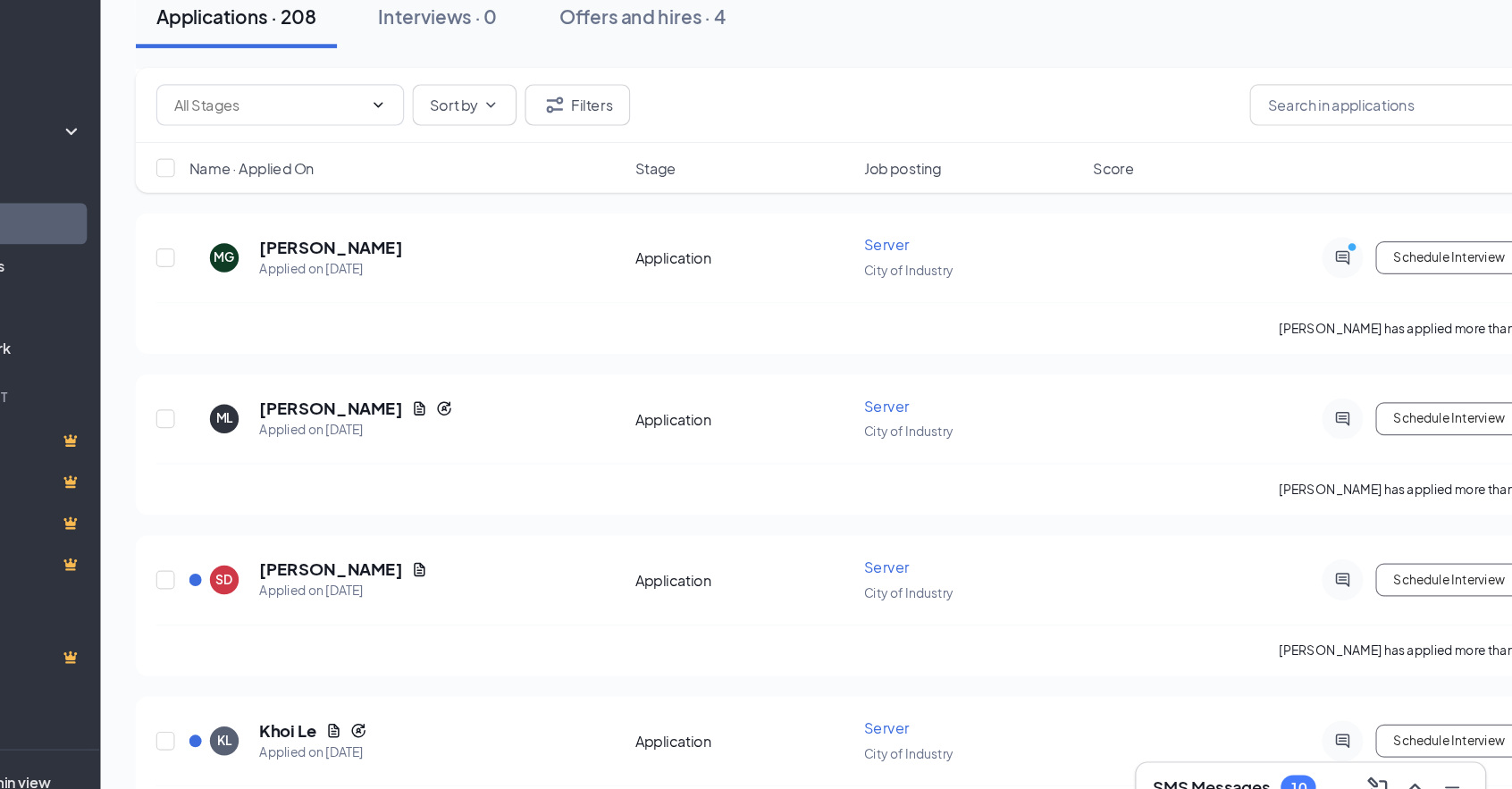
scroll to position [913, 0]
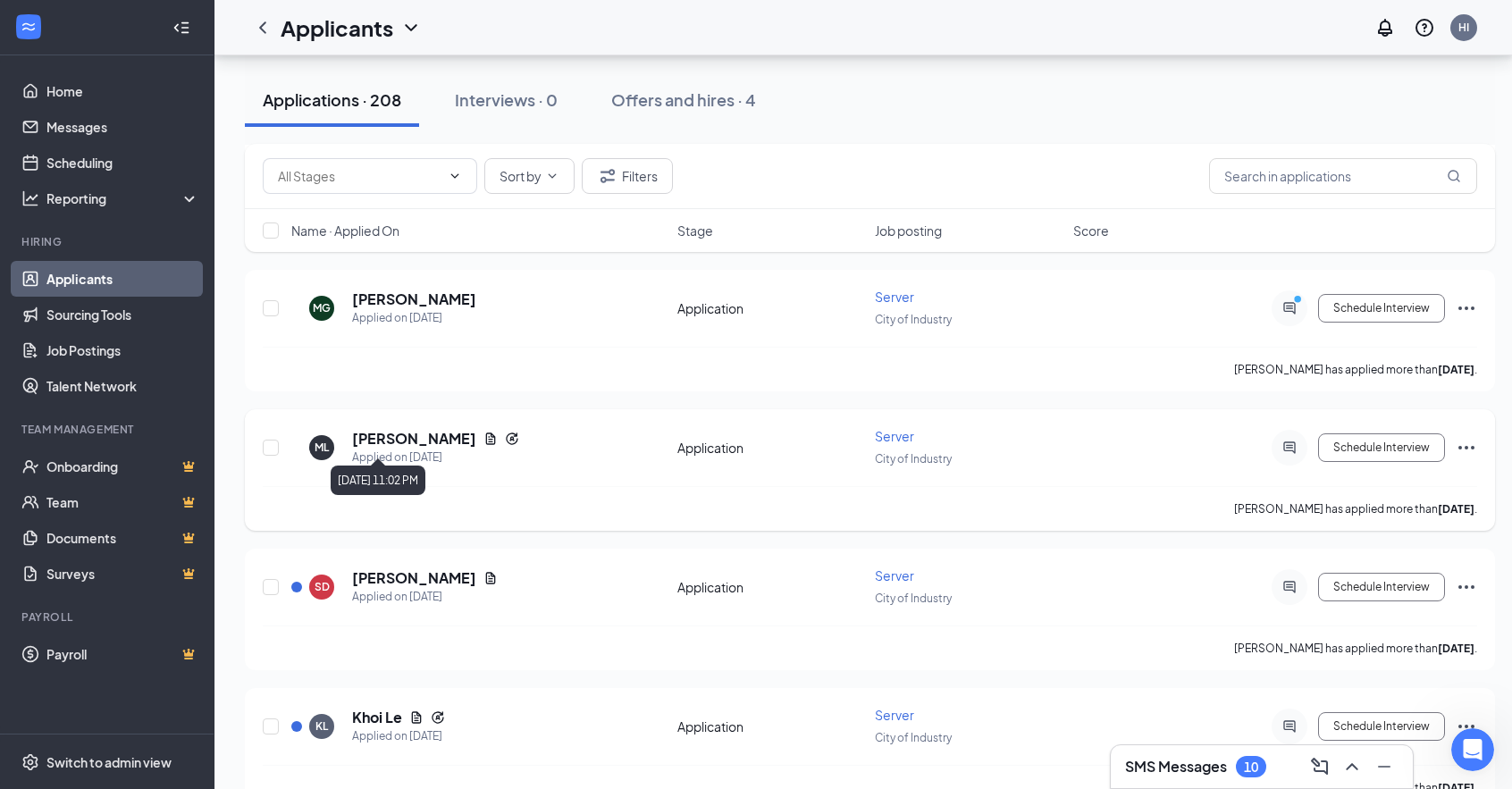
click at [434, 449] on div "Applied on [DATE]" at bounding box center [435, 458] width 167 height 18
click at [486, 432] on icon "Document" at bounding box center [490, 438] width 10 height 12
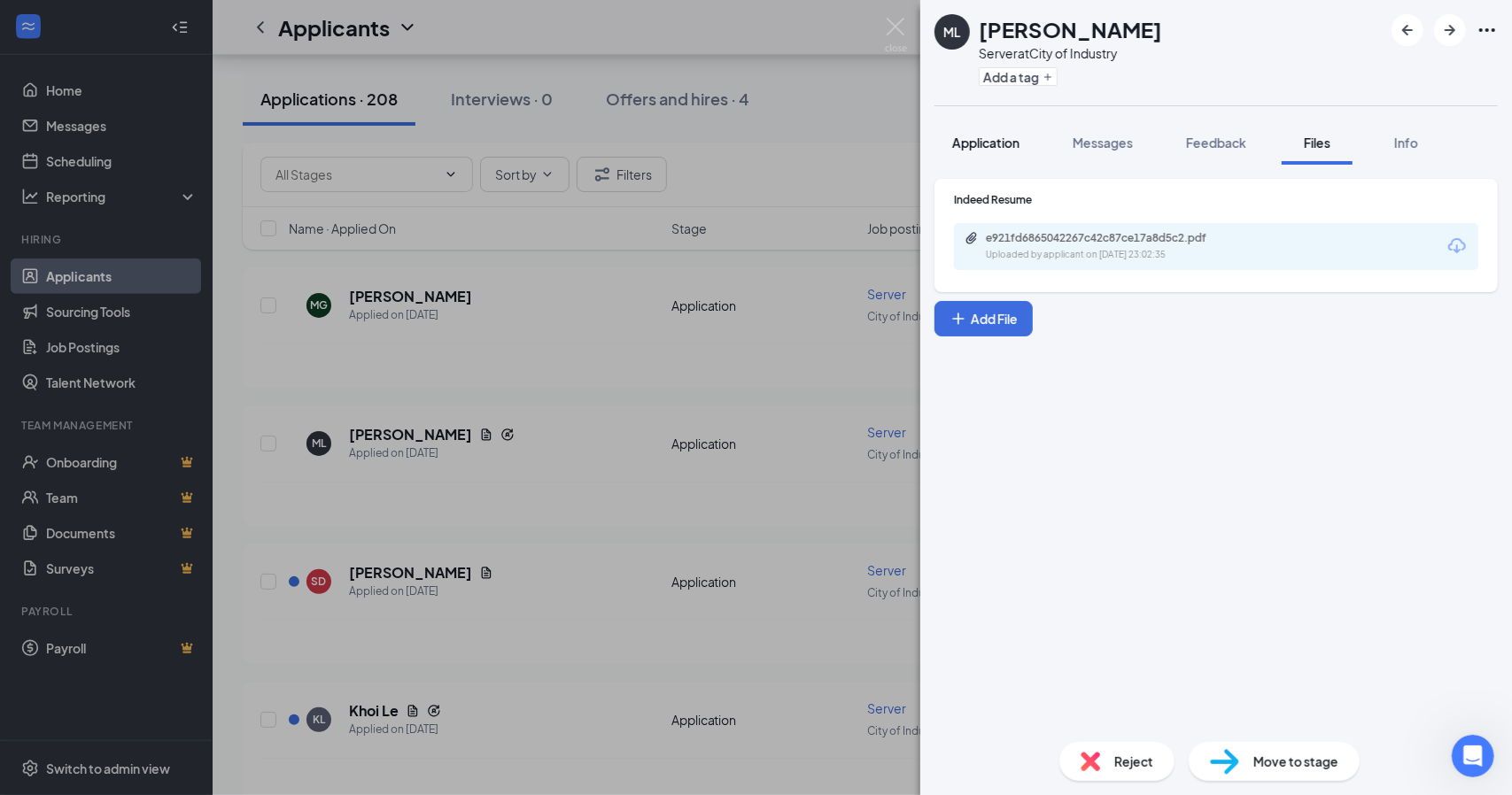
click at [990, 146] on span "Application" at bounding box center [985, 142] width 67 height 16
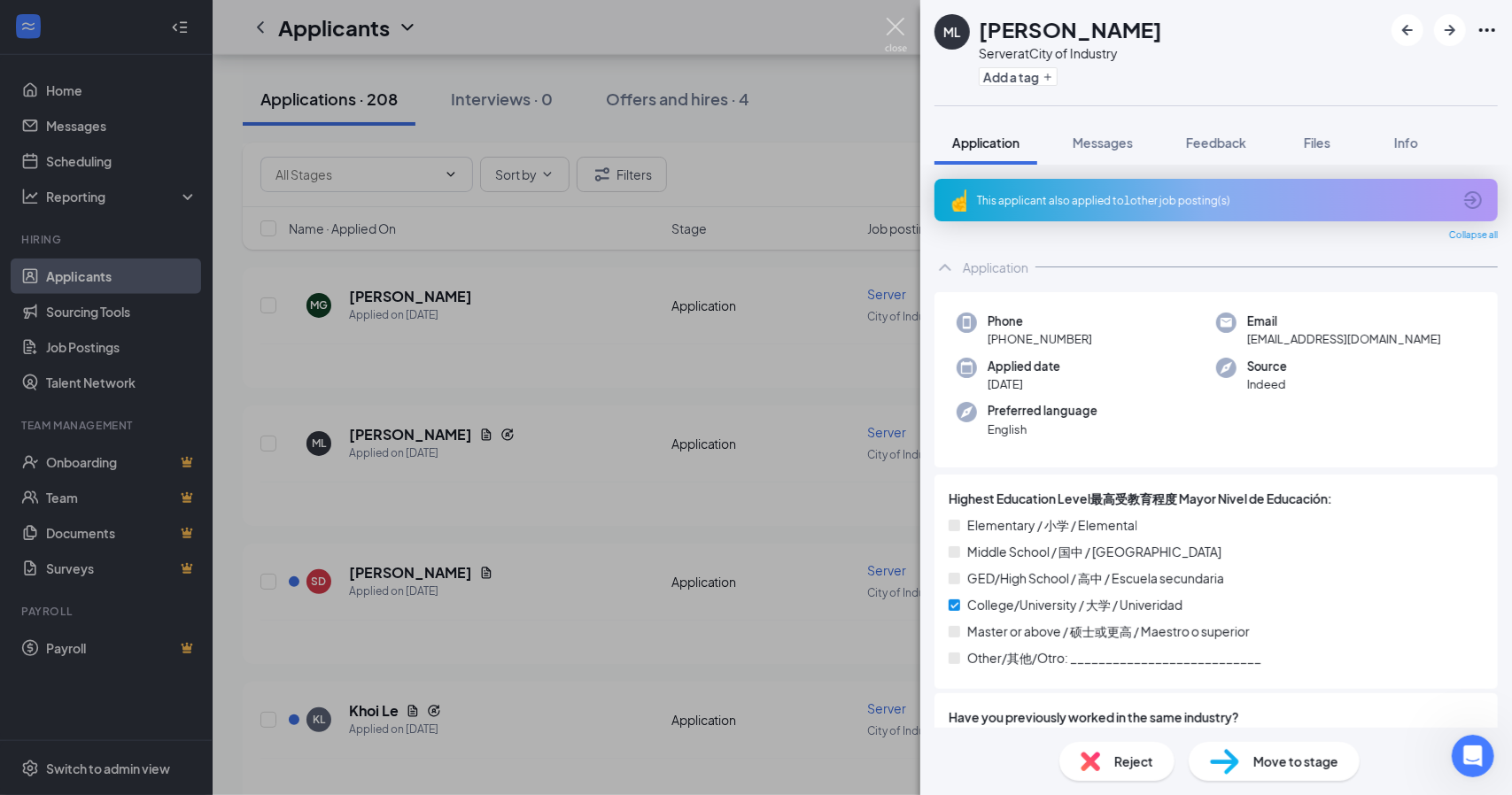
click at [896, 26] on img at bounding box center [896, 35] width 22 height 35
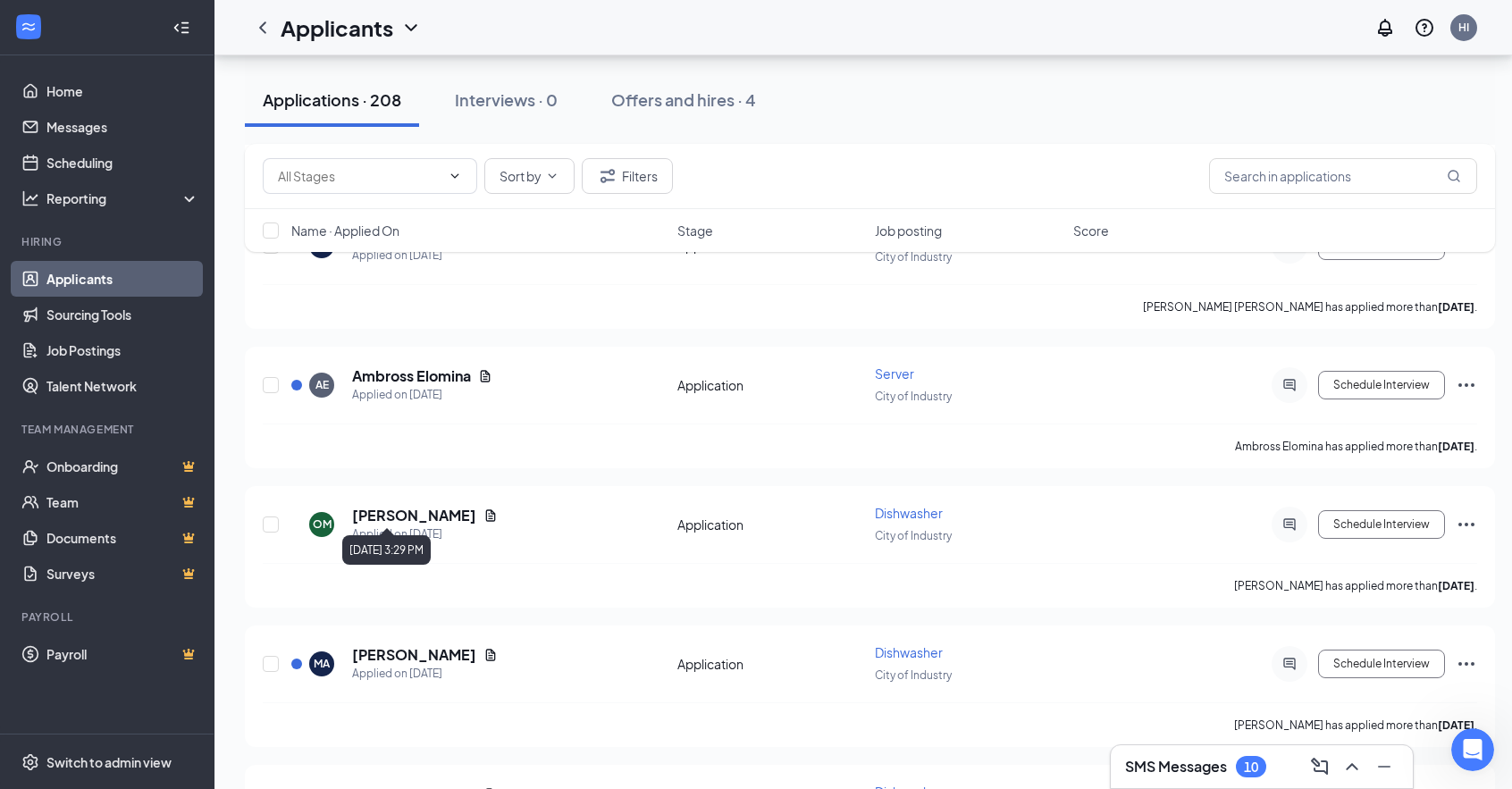
scroll to position [1677, 0]
